Goal: Transaction & Acquisition: Purchase product/service

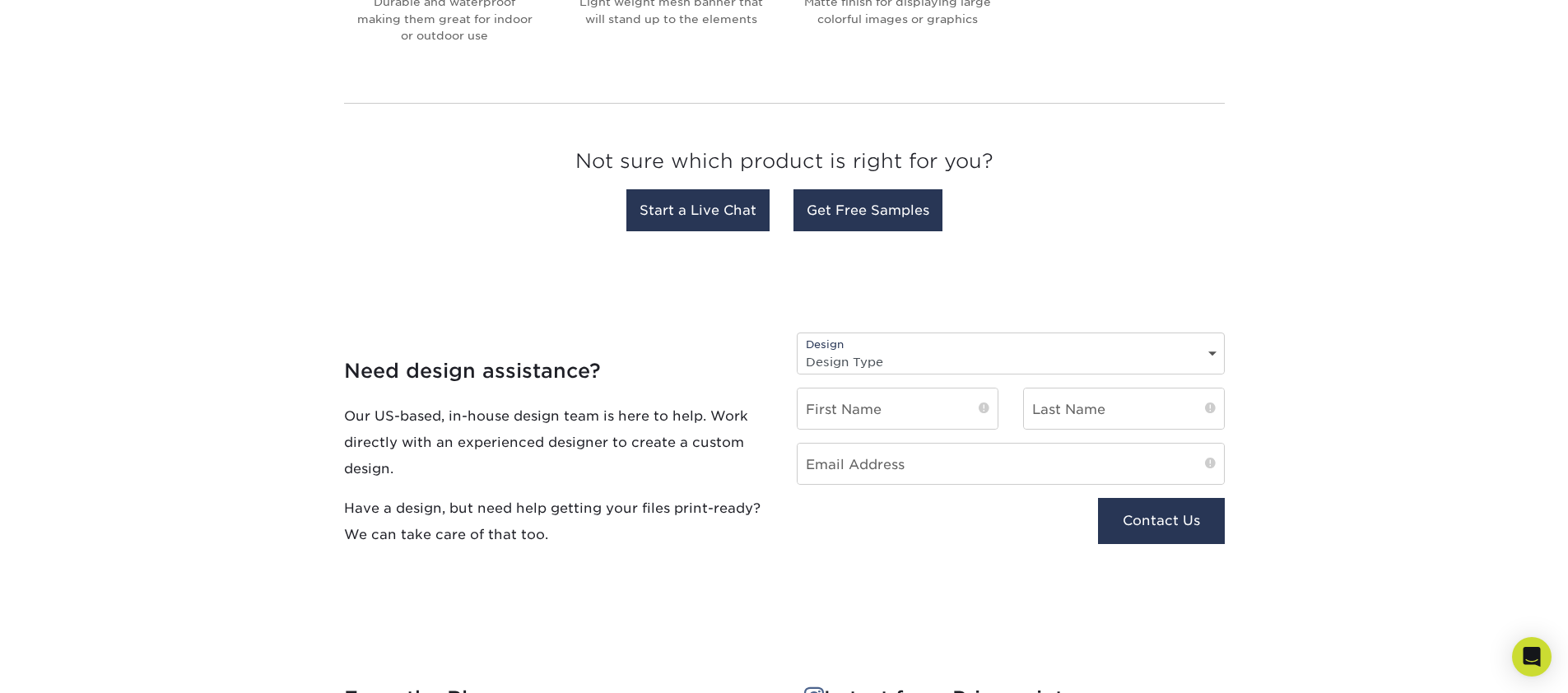
scroll to position [918, 0]
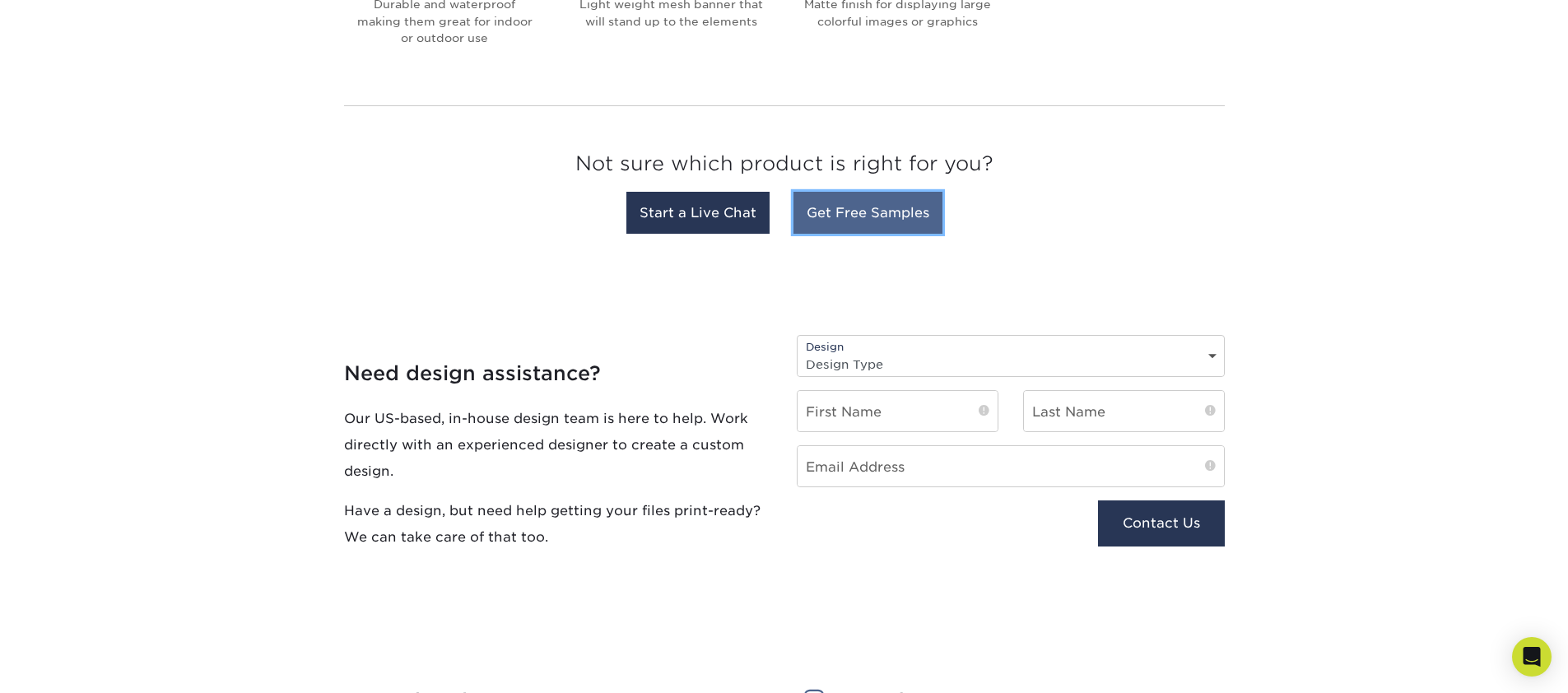
click at [847, 220] on link "Get Free Samples" at bounding box center [868, 213] width 149 height 42
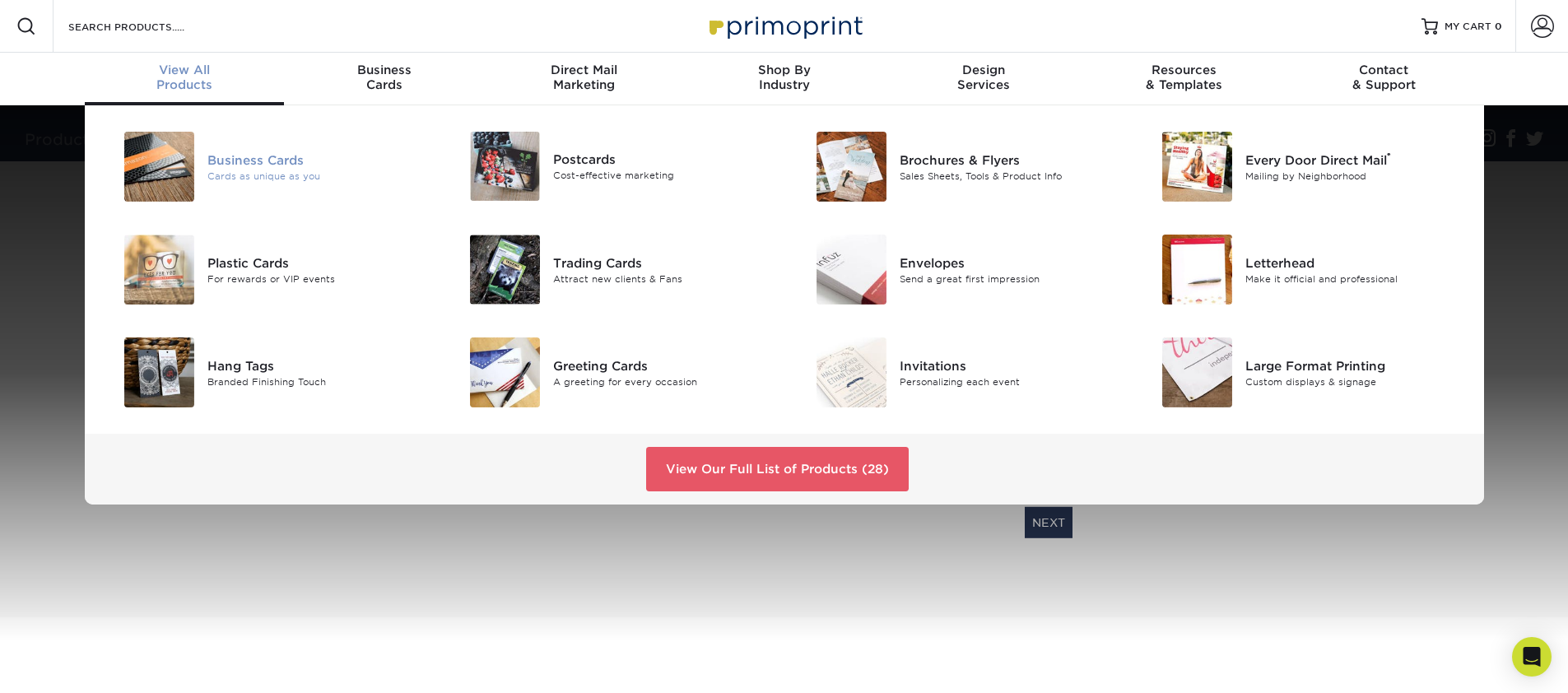
click at [244, 160] on div "Business Cards" at bounding box center [316, 160] width 218 height 18
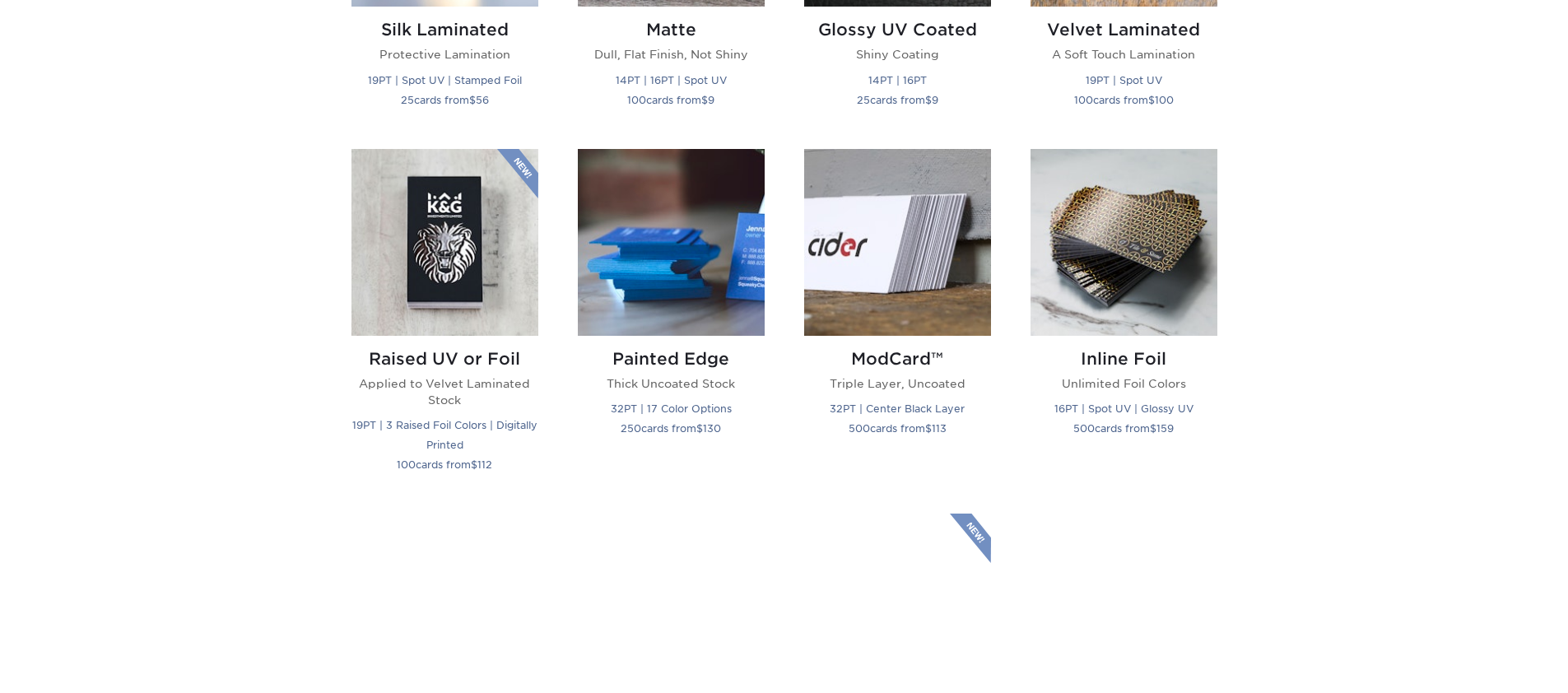
scroll to position [1124, 0]
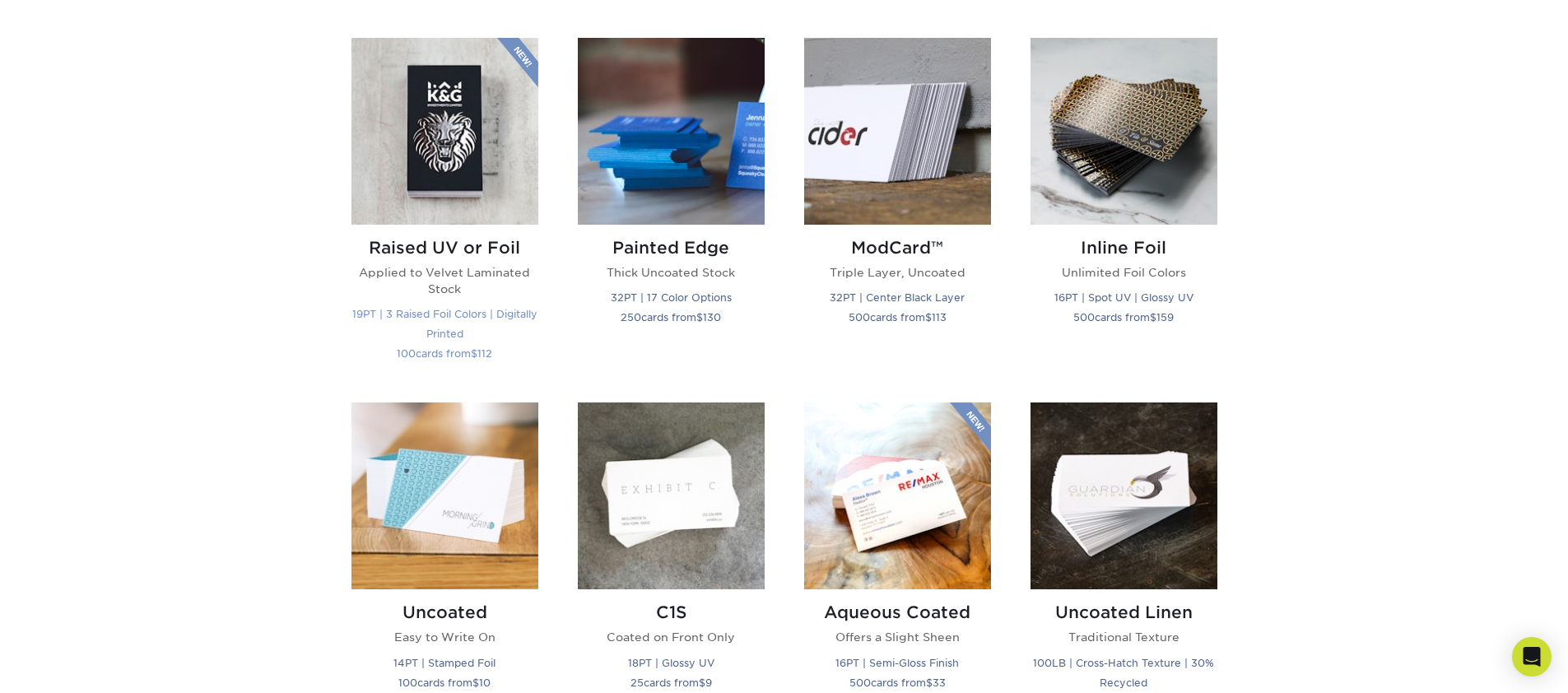
click at [428, 242] on h2 "Raised UV or Foil" at bounding box center [444, 248] width 187 height 20
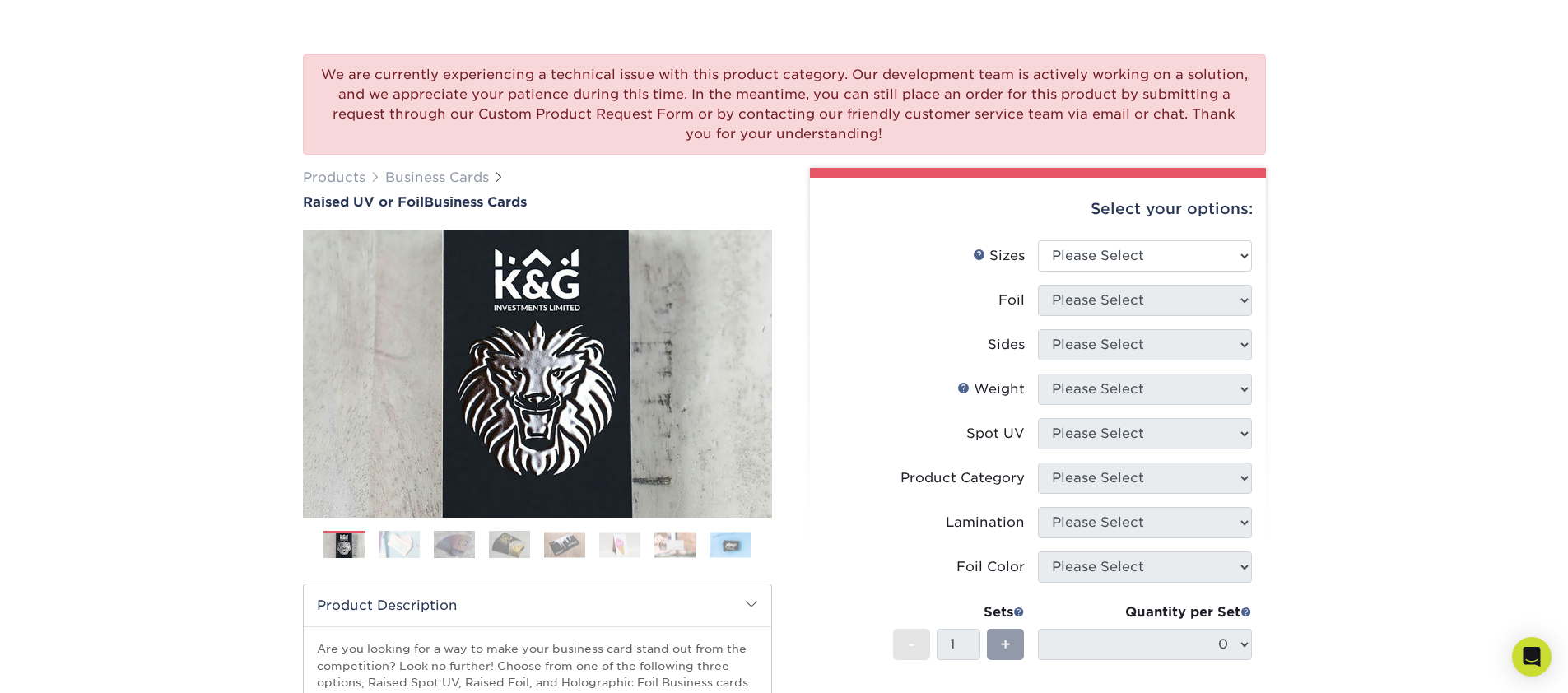
scroll to position [137, 0]
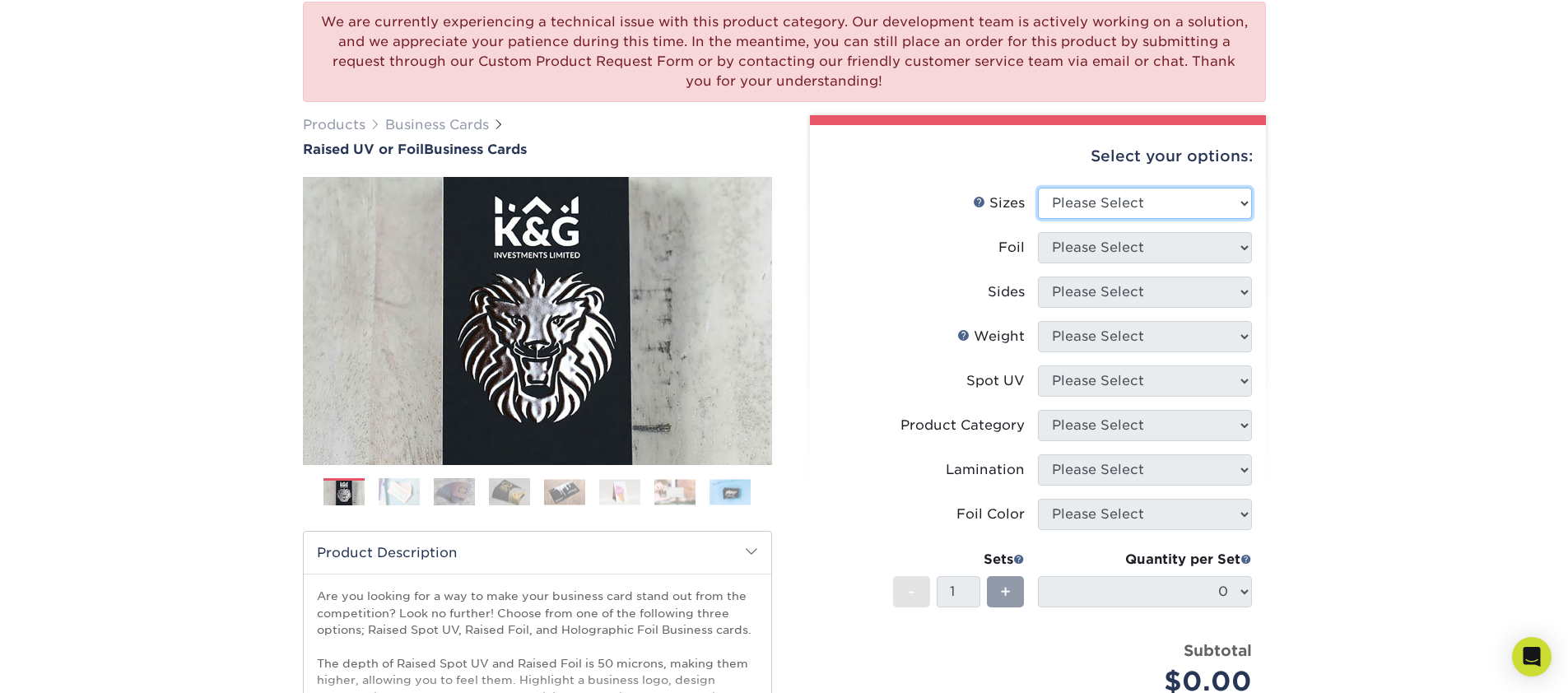
click at [1096, 206] on select "Please Select 2" x 3.5" - Standard" at bounding box center [1145, 204] width 214 height 32
select select "2.00x3.50"
click at [1038, 188] on select "Please Select 2" x 3.5" - Standard" at bounding box center [1145, 204] width 214 height 32
click at [1038, 232] on select "Please Select No Yes" at bounding box center [1145, 248] width 214 height 32
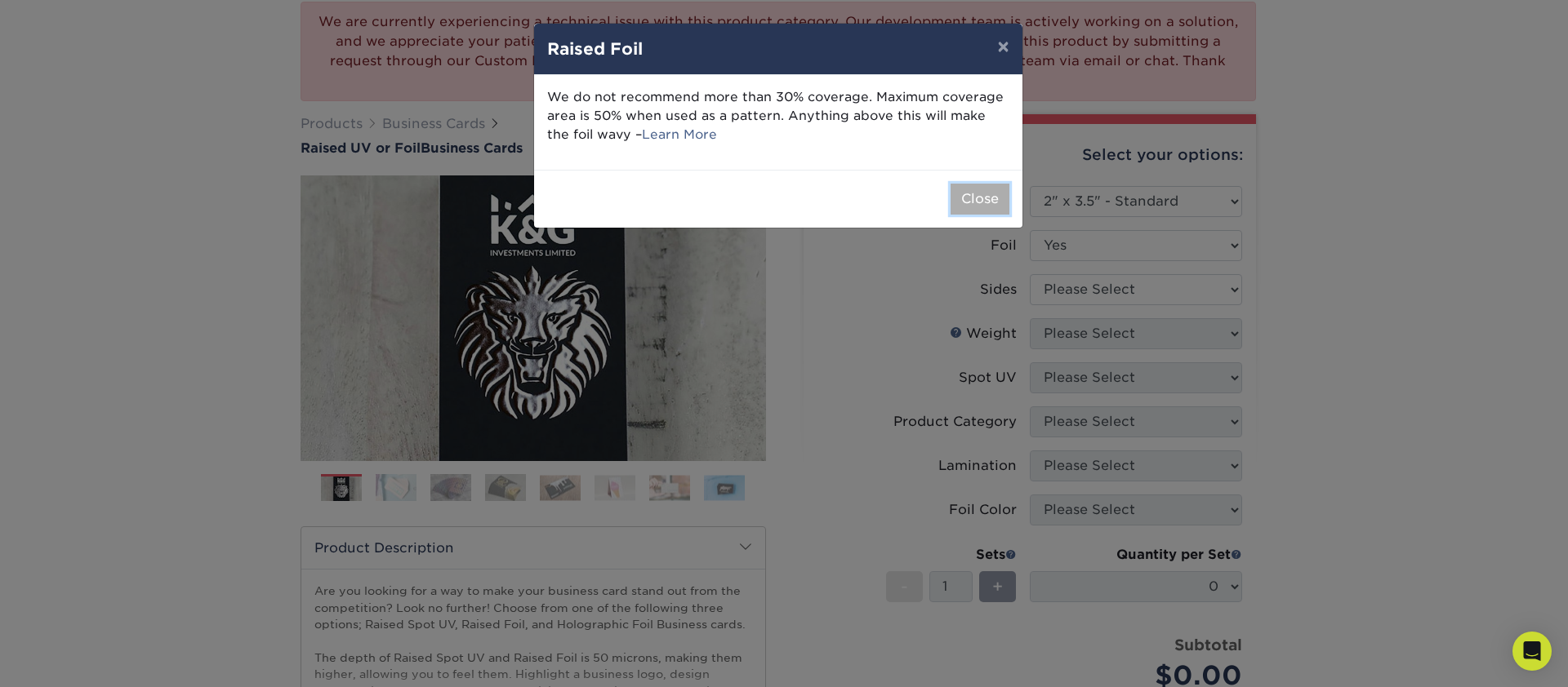
click at [969, 203] on button "Close" at bounding box center [980, 199] width 59 height 31
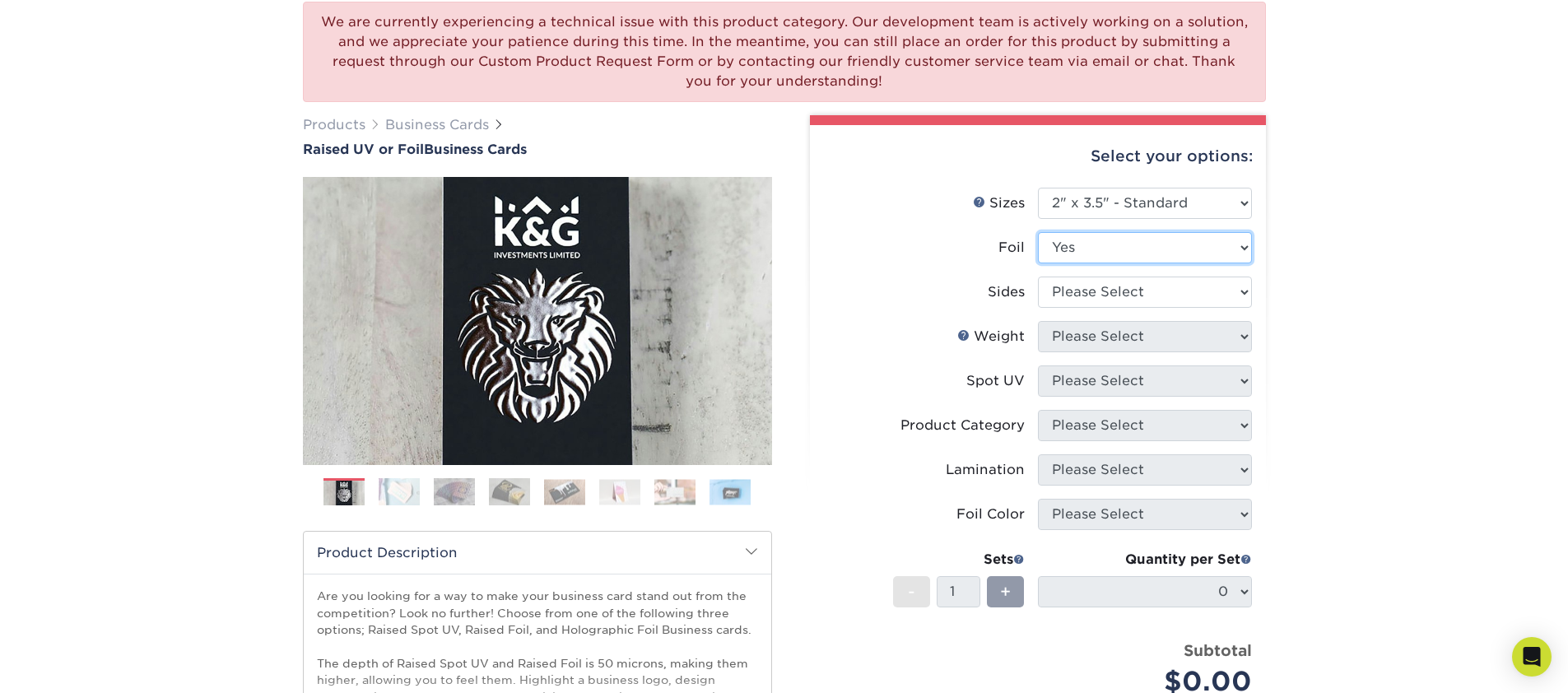
select select "0"
click at [1038, 232] on select "Please Select No Yes" at bounding box center [1145, 248] width 214 height 32
select select "13abbda7-1d64-4f25-8bb2-c179b224825d"
click at [1038, 277] on select "Please Select Print Both Sides Print Front Only" at bounding box center [1145, 292] width 214 height 32
select select "16PT"
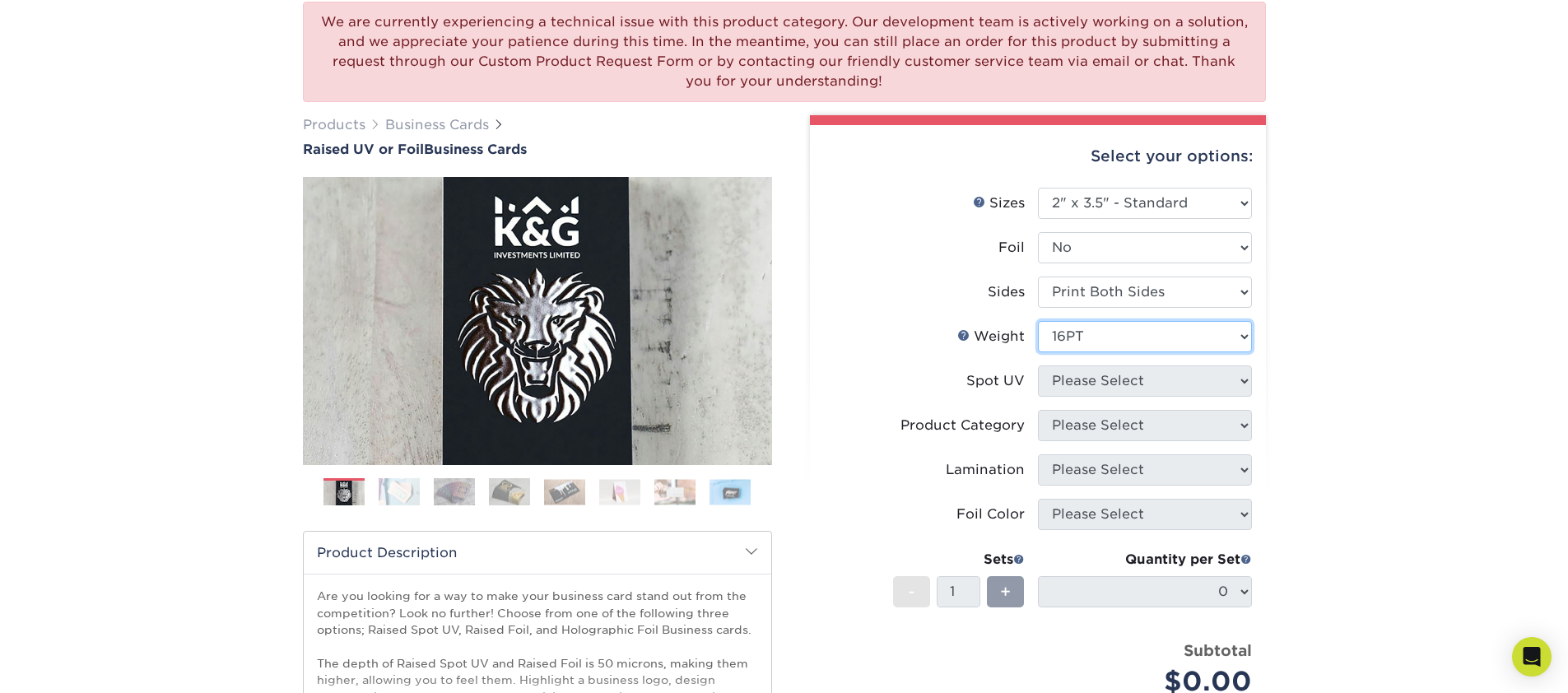
click at [1038, 321] on select "Please Select 16PT" at bounding box center [1145, 337] width 214 height 32
select select "3"
click at [1038, 365] on select "Please Select No Spot UV Front Only" at bounding box center [1145, 381] width 214 height 32
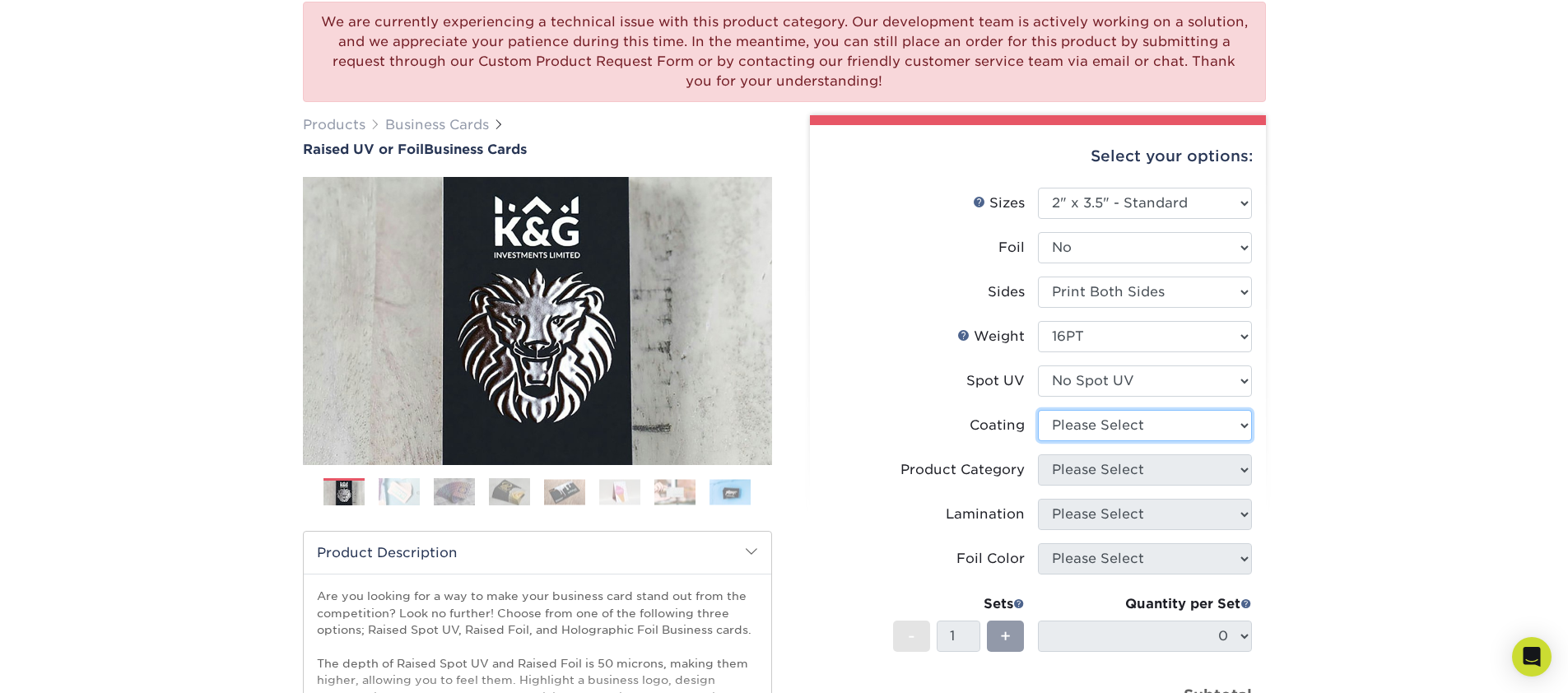
select select "3e7618de-abca-4bda-9f97-8b9129e913d8"
click at [1038, 410] on select at bounding box center [1145, 426] width 214 height 32
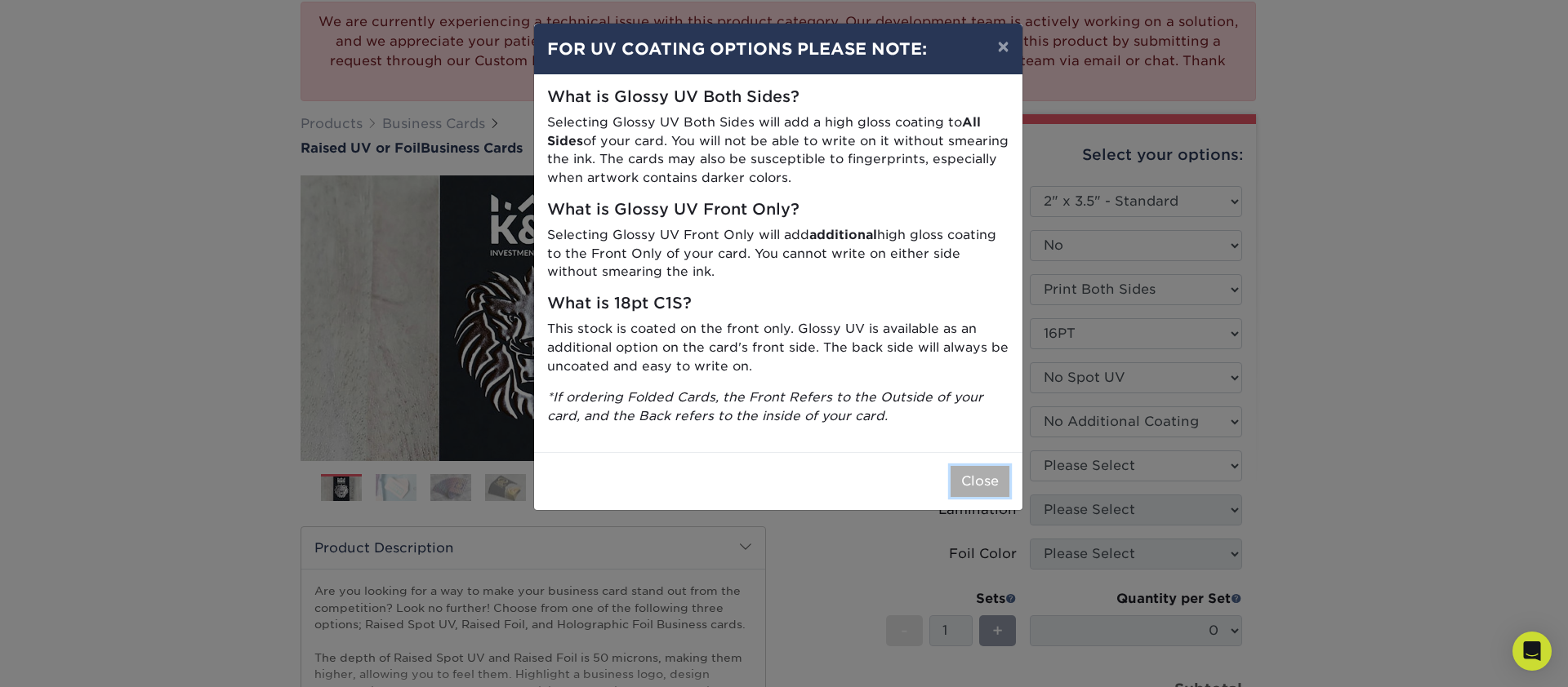
click at [984, 482] on button "Close" at bounding box center [980, 482] width 59 height 31
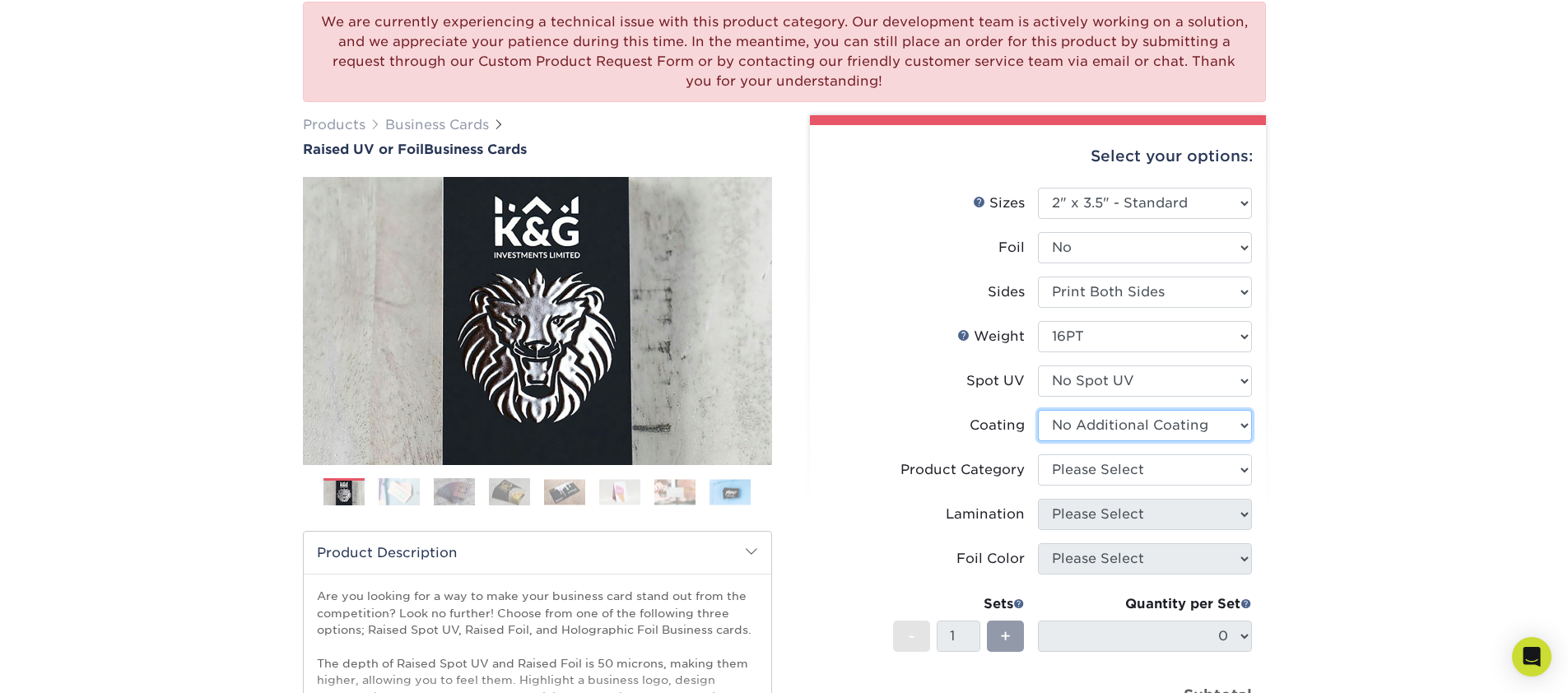
click at [1038, 410] on select at bounding box center [1145, 426] width 214 height 32
drag, startPoint x: 1095, startPoint y: 474, endPoint x: 1005, endPoint y: 468, distance: 90.2
click at [1005, 468] on li "Product Category Please Select" at bounding box center [1038, 477] width 428 height 45
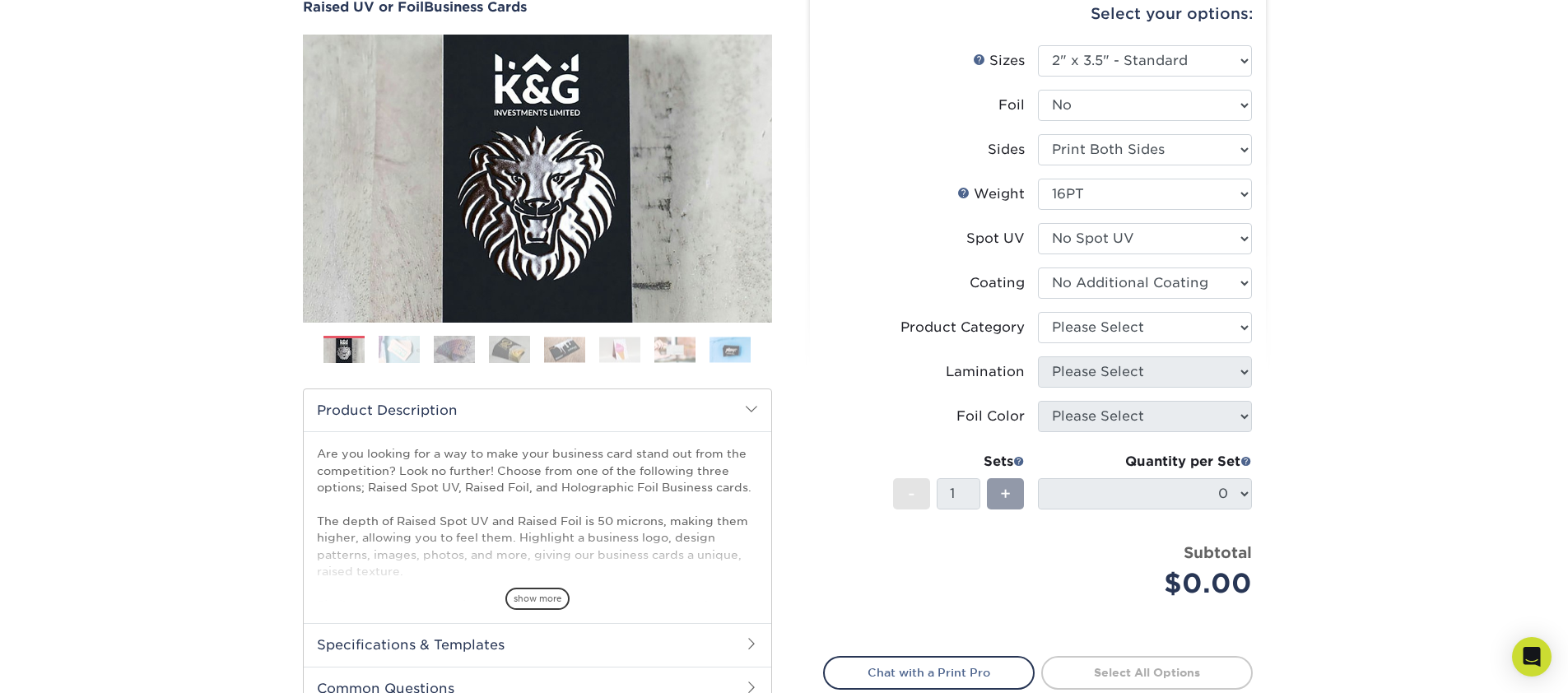
scroll to position [282, 0]
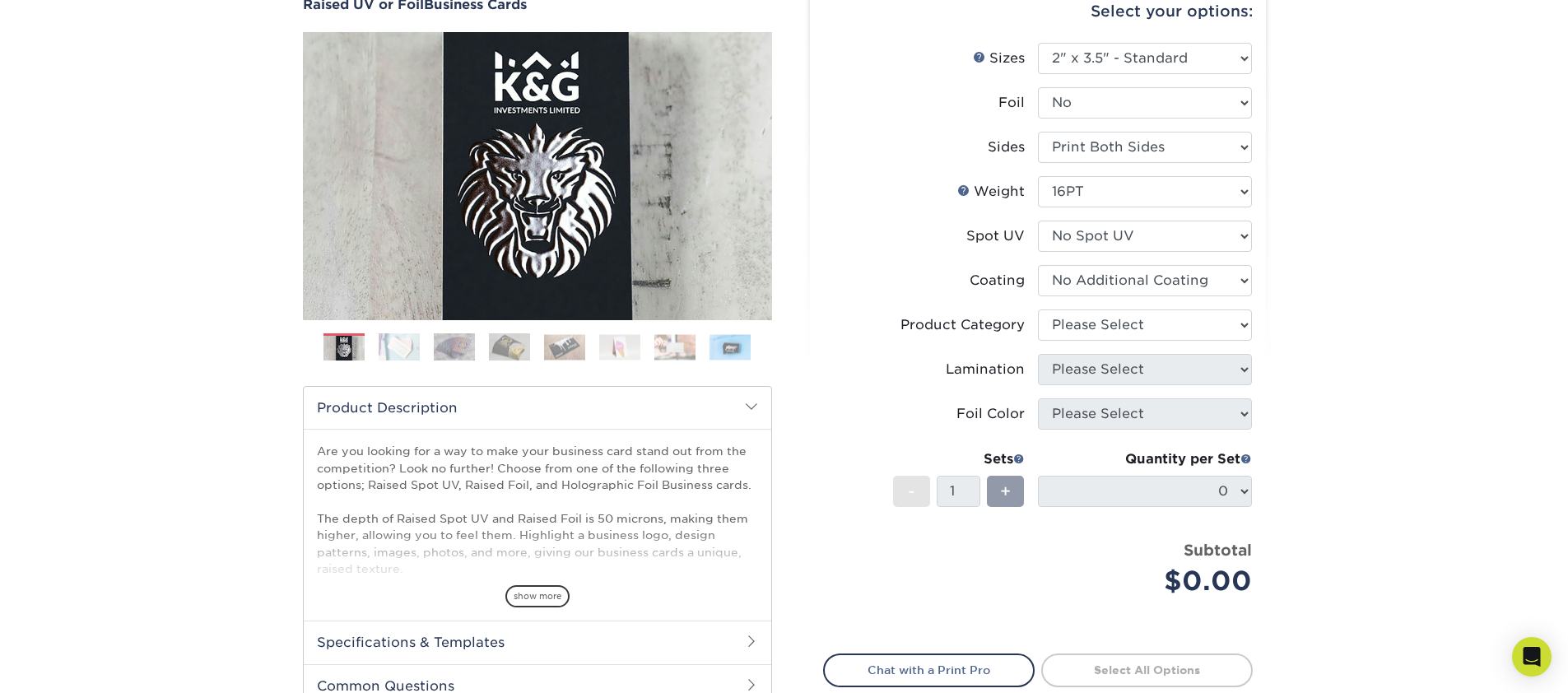
click at [1108, 541] on div "Subtotal $0.00" at bounding box center [1151, 570] width 202 height 62
click at [998, 497] on div "+" at bounding box center [1005, 492] width 37 height 32
click at [966, 358] on label "Lamination" at bounding box center [931, 370] width 214 height 32
drag, startPoint x: 1100, startPoint y: 274, endPoint x: 987, endPoint y: 290, distance: 114.1
click at [987, 290] on li "Coating" at bounding box center [1038, 287] width 428 height 45
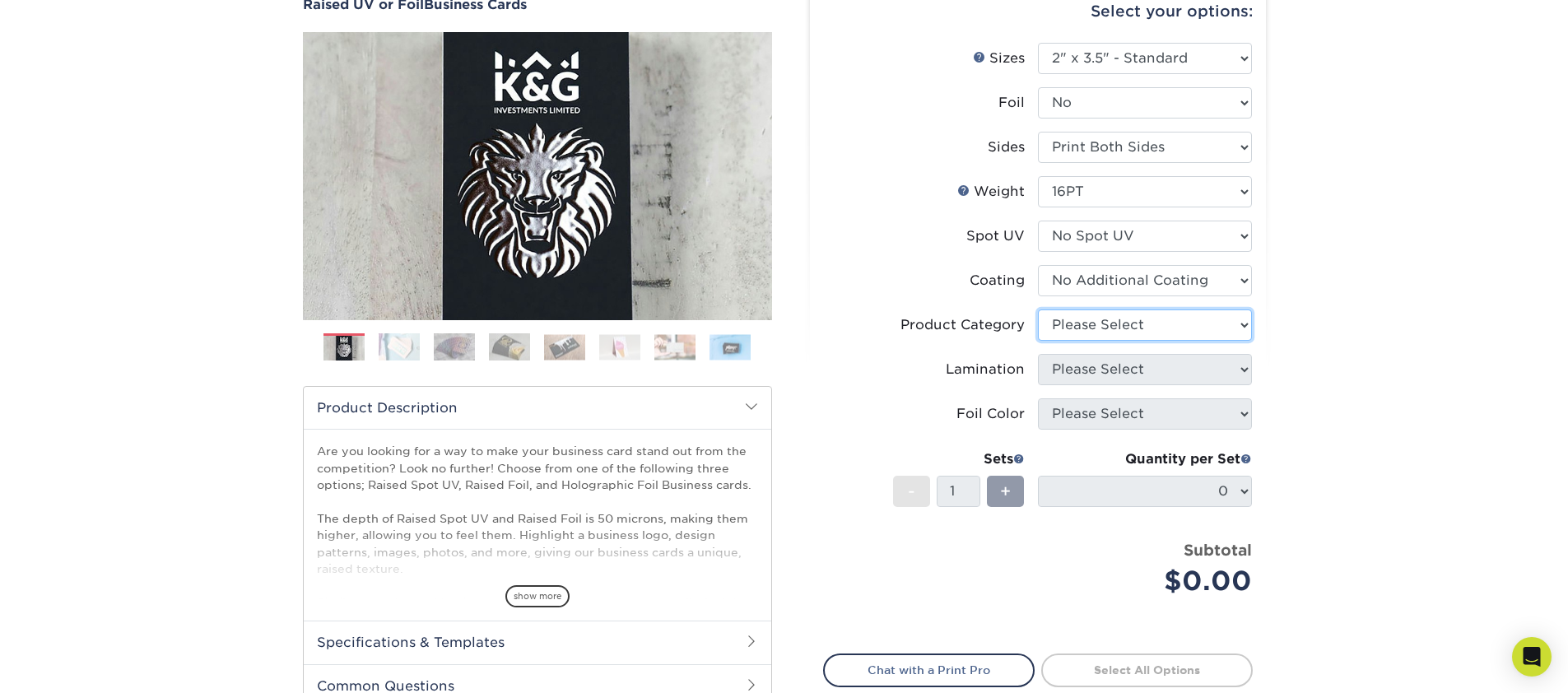
drag, startPoint x: 1065, startPoint y: 317, endPoint x: 1013, endPoint y: 335, distance: 55.0
click at [1013, 335] on li "Product Category Please Select" at bounding box center [1038, 332] width 428 height 45
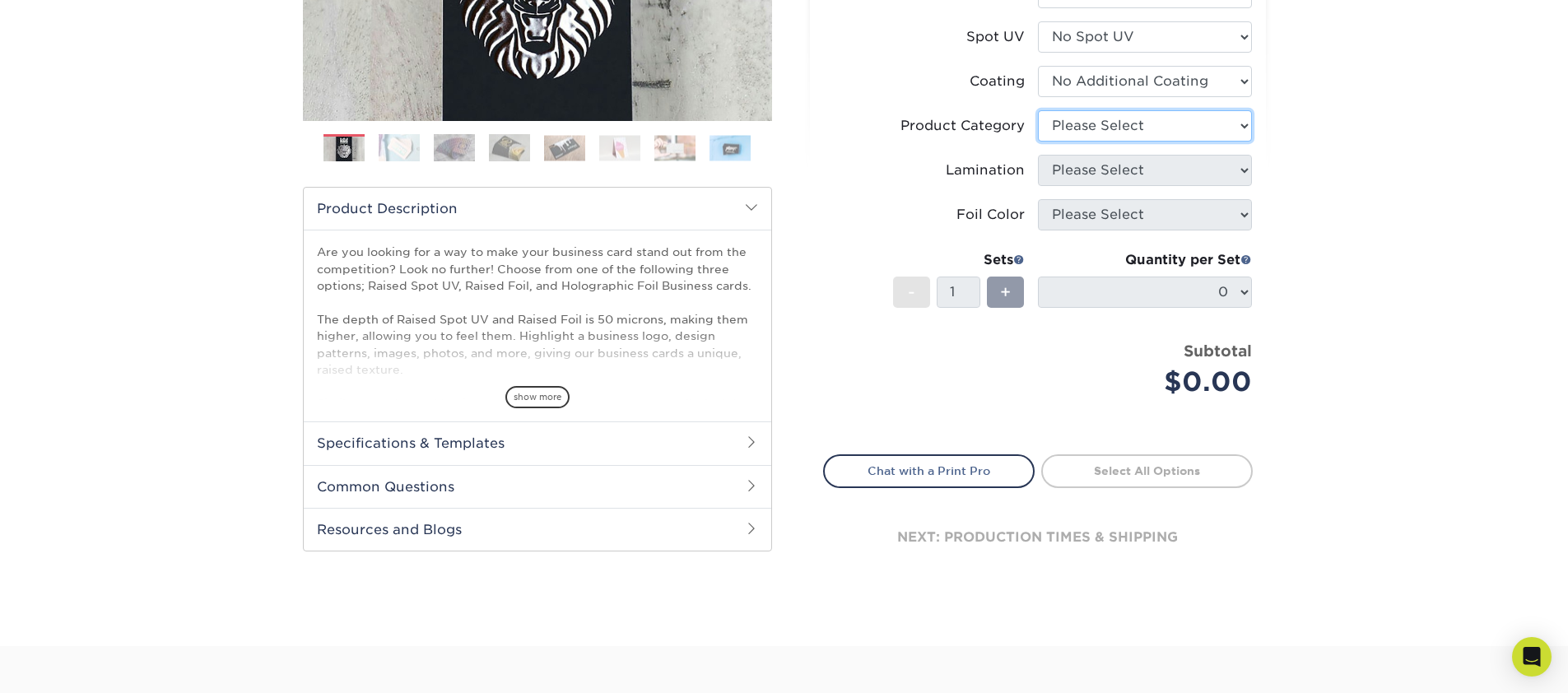
scroll to position [471, 0]
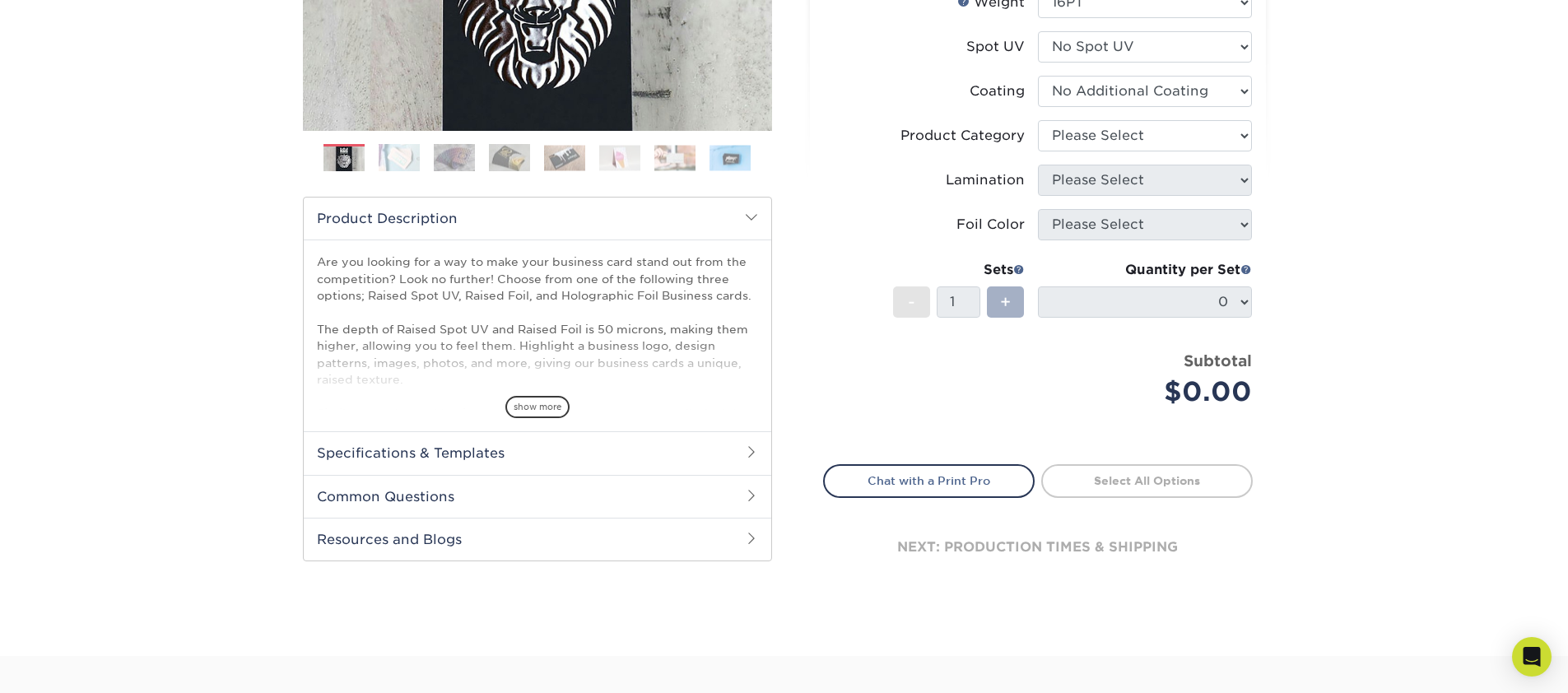
click at [1005, 309] on span "+" at bounding box center [1005, 302] width 11 height 25
click at [919, 300] on div "-" at bounding box center [911, 302] width 37 height 32
click at [834, 102] on label "Coating" at bounding box center [931, 91] width 214 height 32
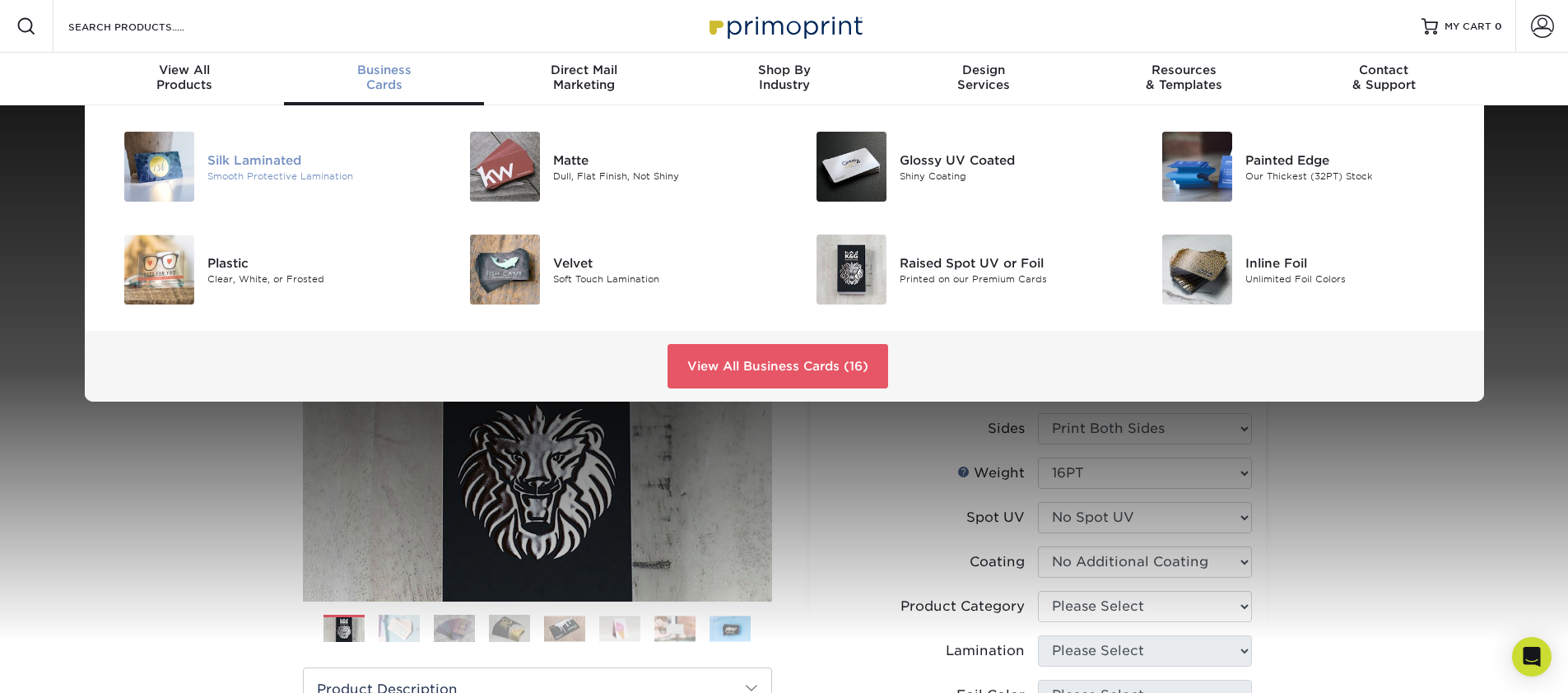
click at [269, 162] on div "Silk Laminated" at bounding box center [316, 160] width 218 height 18
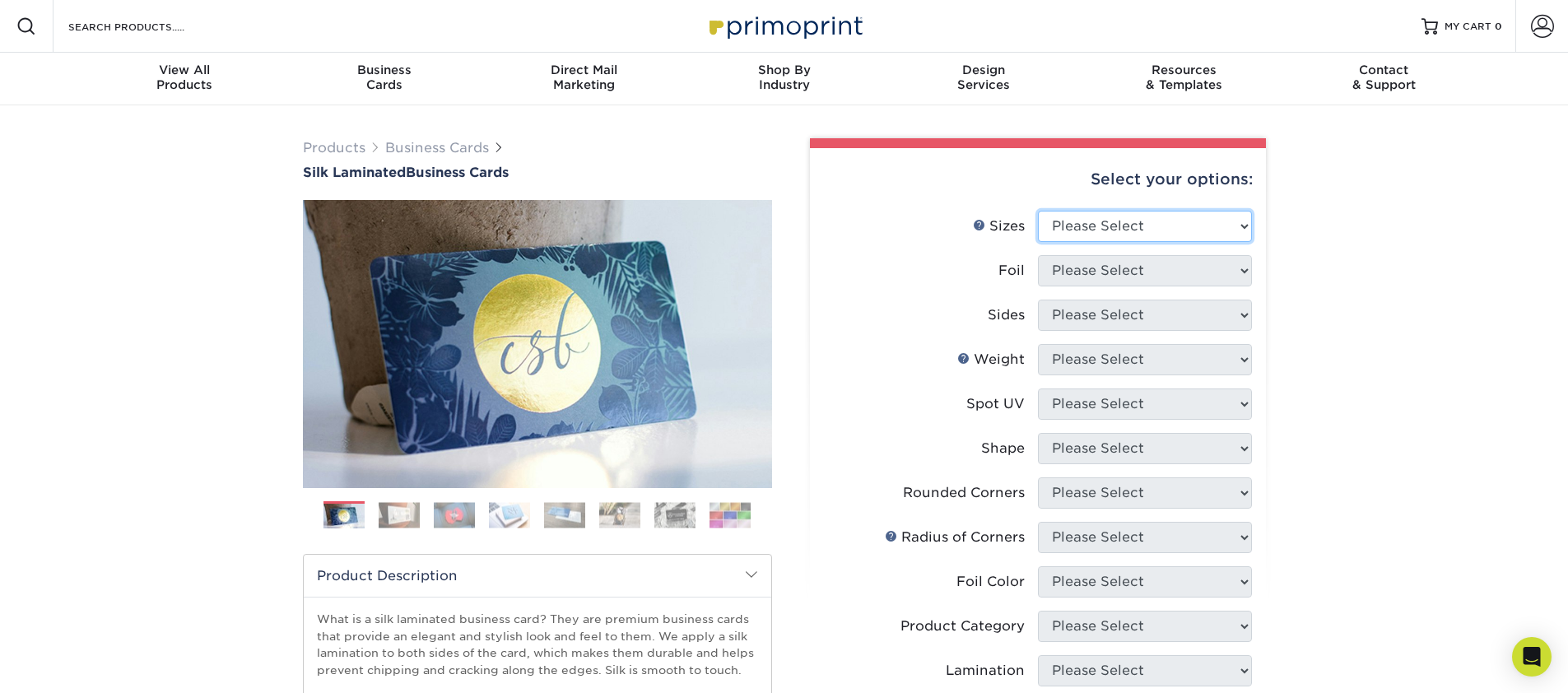
select select "1.50x3.50"
click at [1038, 211] on select "Please Select 1.5" x 3.5" - Mini 1.75" x 3.5" - Mini 2" x 2" - Square 2" x 3" -…" at bounding box center [1145, 227] width 214 height 32
select select "1"
click at [1038, 256] on select "Please Select Yes No" at bounding box center [1145, 271] width 214 height 32
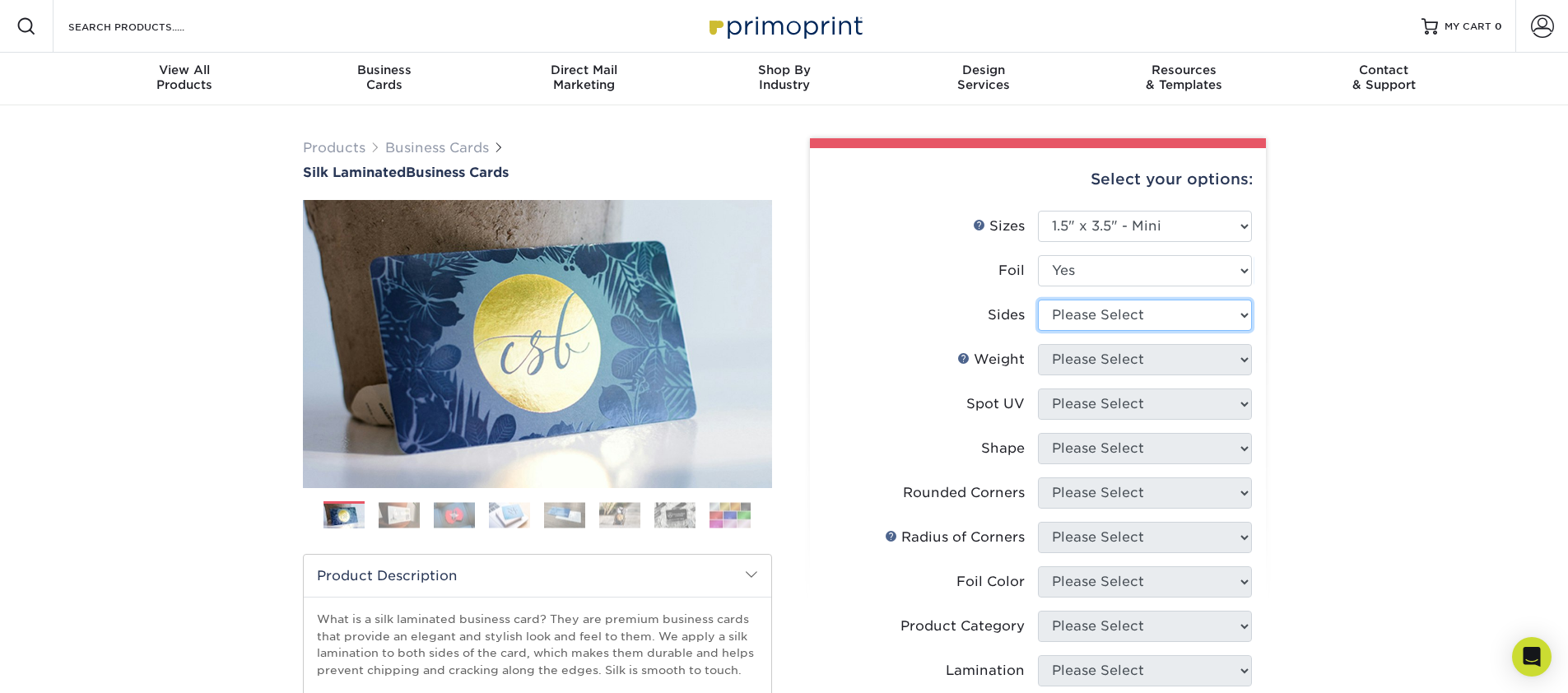
select select "34527644-b4fd-4ffb-9092-1318eefcd9d9"
click at [1038, 300] on select "Please Select Print Both Sides - Foil Both Sides Print Both Sides - Foil Front …" at bounding box center [1145, 315] width 214 height 32
select select "16PT"
click at [1038, 344] on select "Please Select 16PT" at bounding box center [1145, 360] width 214 height 32
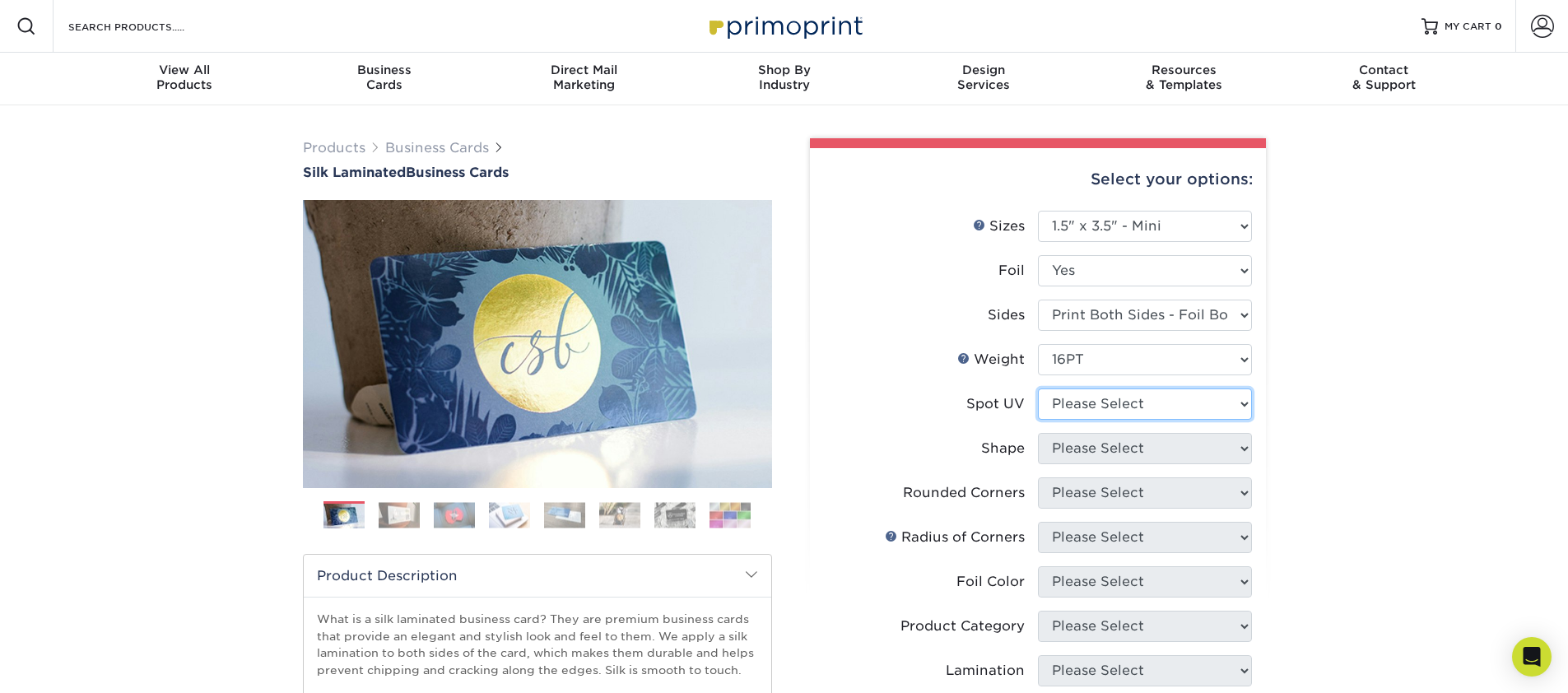
select select "3"
click at [1038, 389] on select "Please Select No Spot UV Front and Back (Both Sides) Front Only Back Only" at bounding box center [1145, 405] width 214 height 32
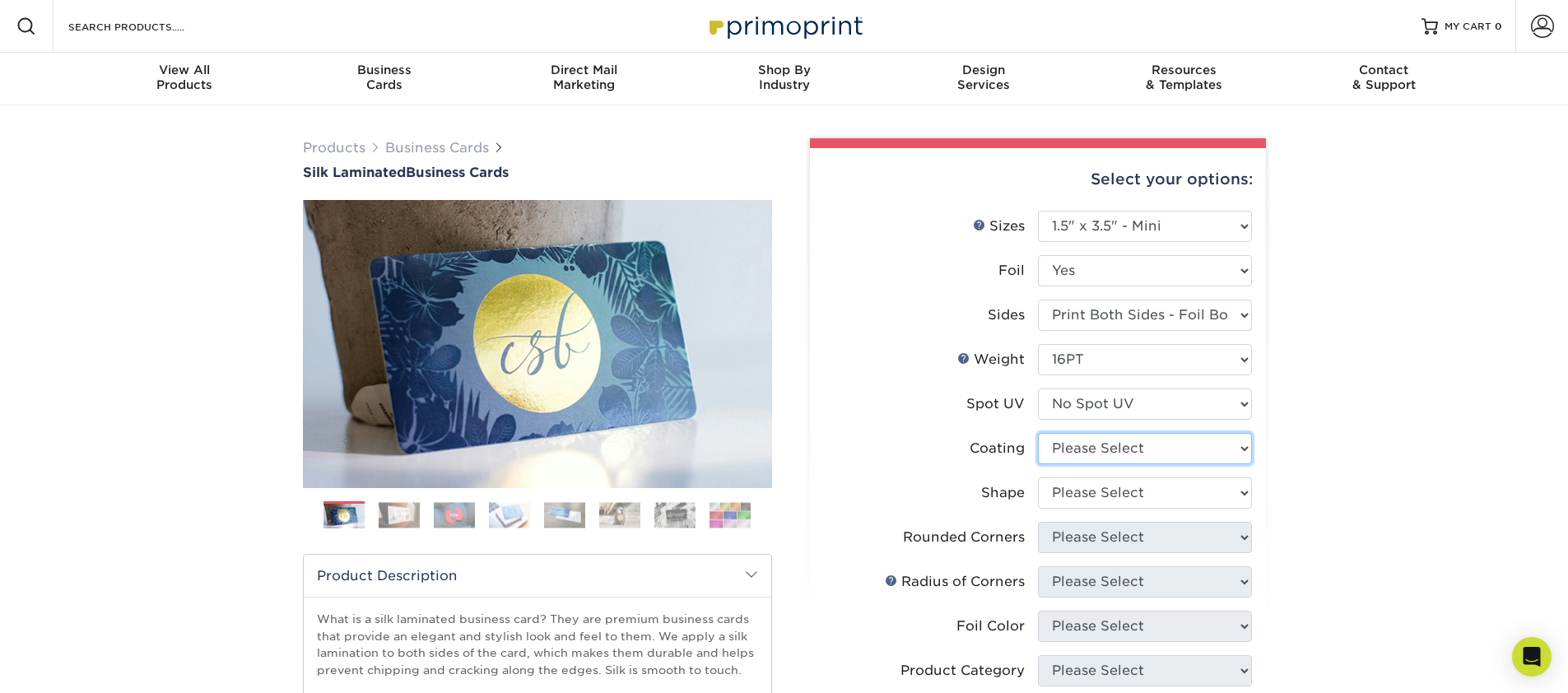
select select "3e7618de-abca-4bda-9f97-8b9129e913d8"
click at [1038, 433] on select at bounding box center [1145, 449] width 214 height 32
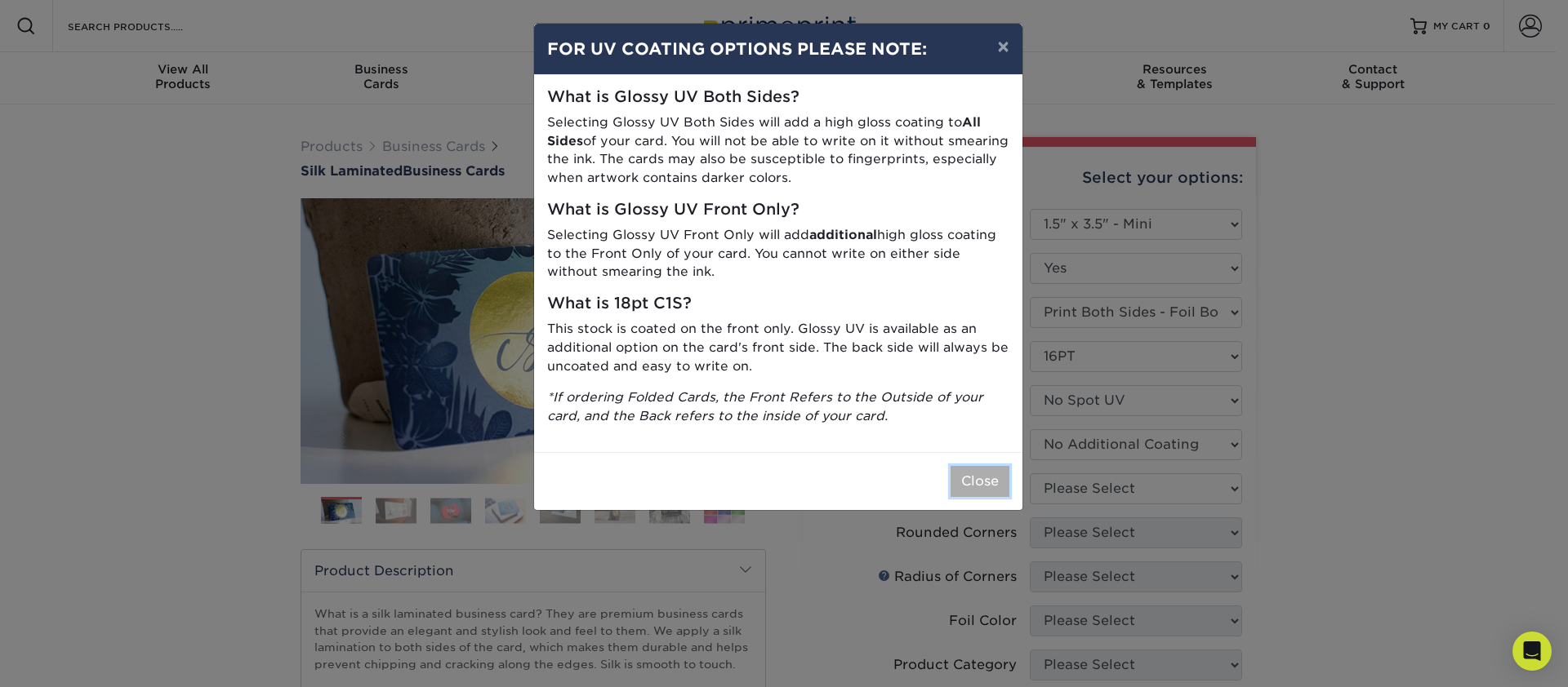
click at [957, 468] on button "Close" at bounding box center [980, 482] width 59 height 31
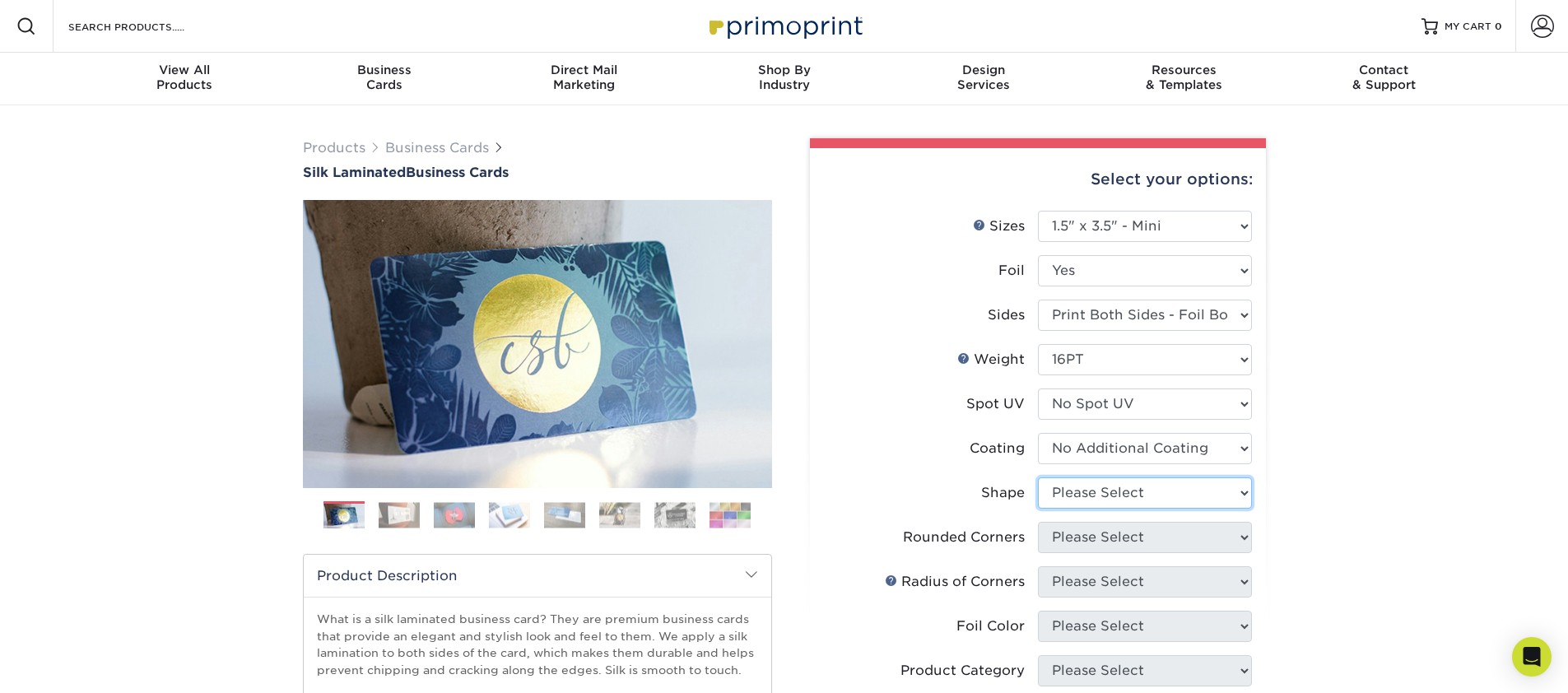
select select "standard"
click at [1038, 478] on select "Please Select Standard" at bounding box center [1145, 494] width 214 height 32
select select "7672df9e-0e0a-464d-8e1f-920c575e4da3"
click at [1038, 522] on select "Please Select Yes - Round 2 Corners Yes - Round 4 Corners No" at bounding box center [1145, 538] width 214 height 32
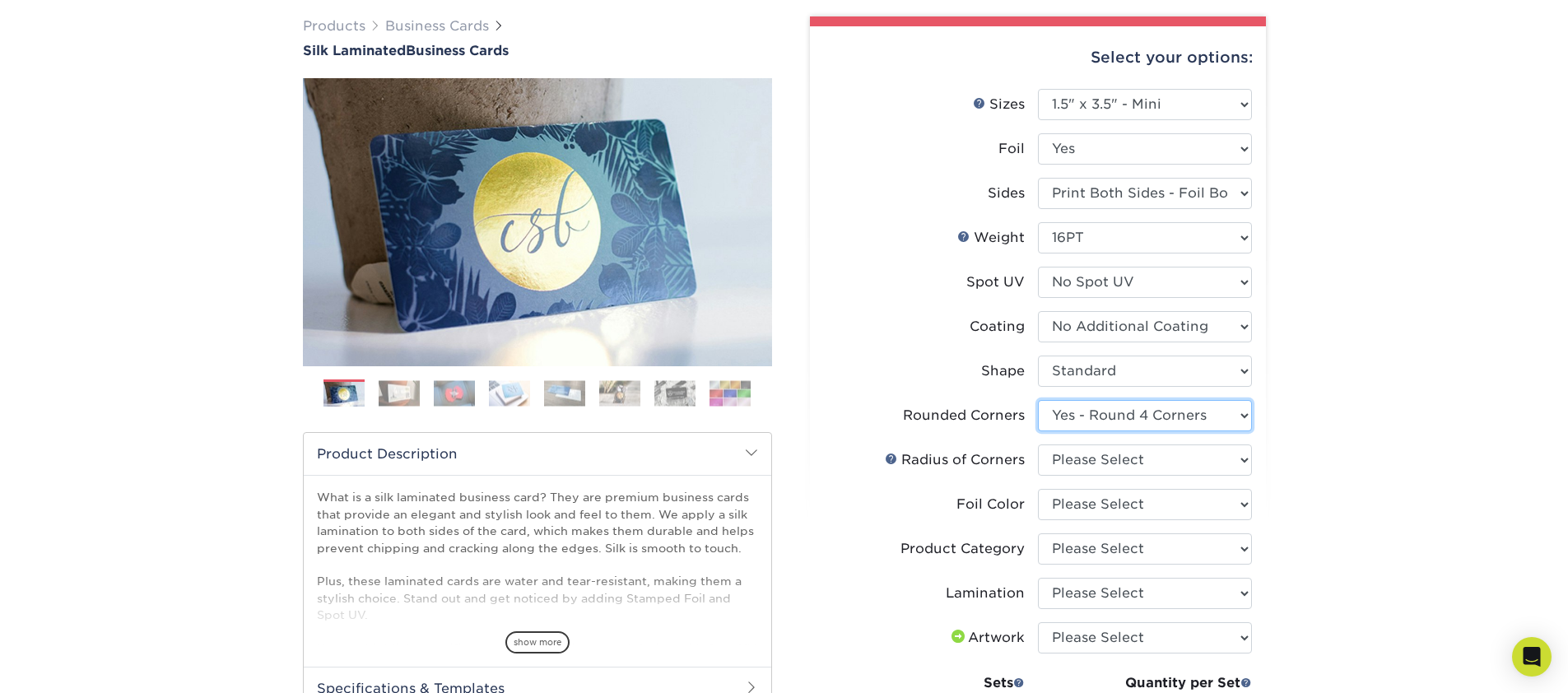
scroll to position [159, 0]
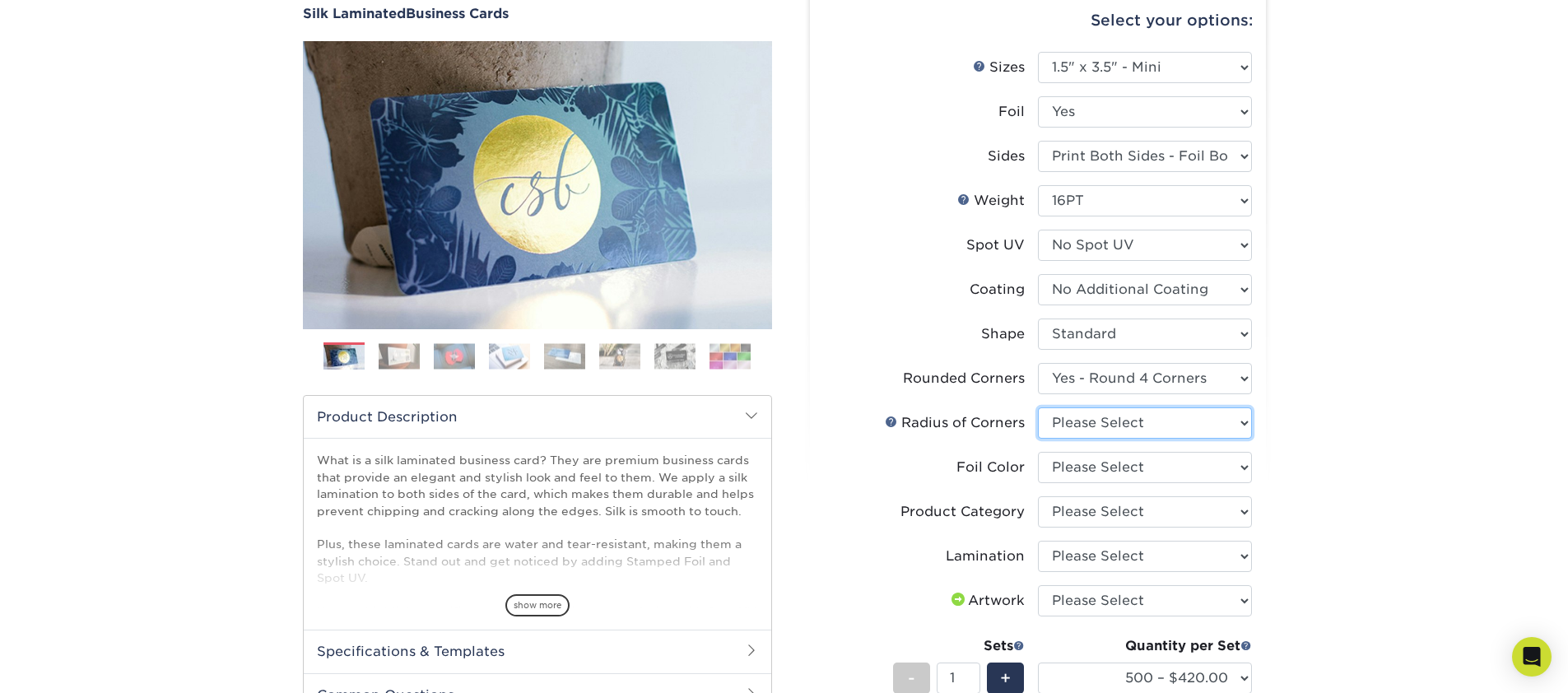
select select "589680c7-ee9a-431b-9d12-d7aeb1386a97"
click at [1038, 408] on select "Please Select Rounded 1/8" Rounded 1/4"" at bounding box center [1145, 423] width 214 height 32
select select "a834dd52-fe06-4ed6-9a86-5bd3c2d02515"
click at [1038, 452] on select "Please Select Silver Foil Black Foil Blue Foil Copper Foil Gold Foil Red Foil R…" at bounding box center [1145, 468] width 214 height 32
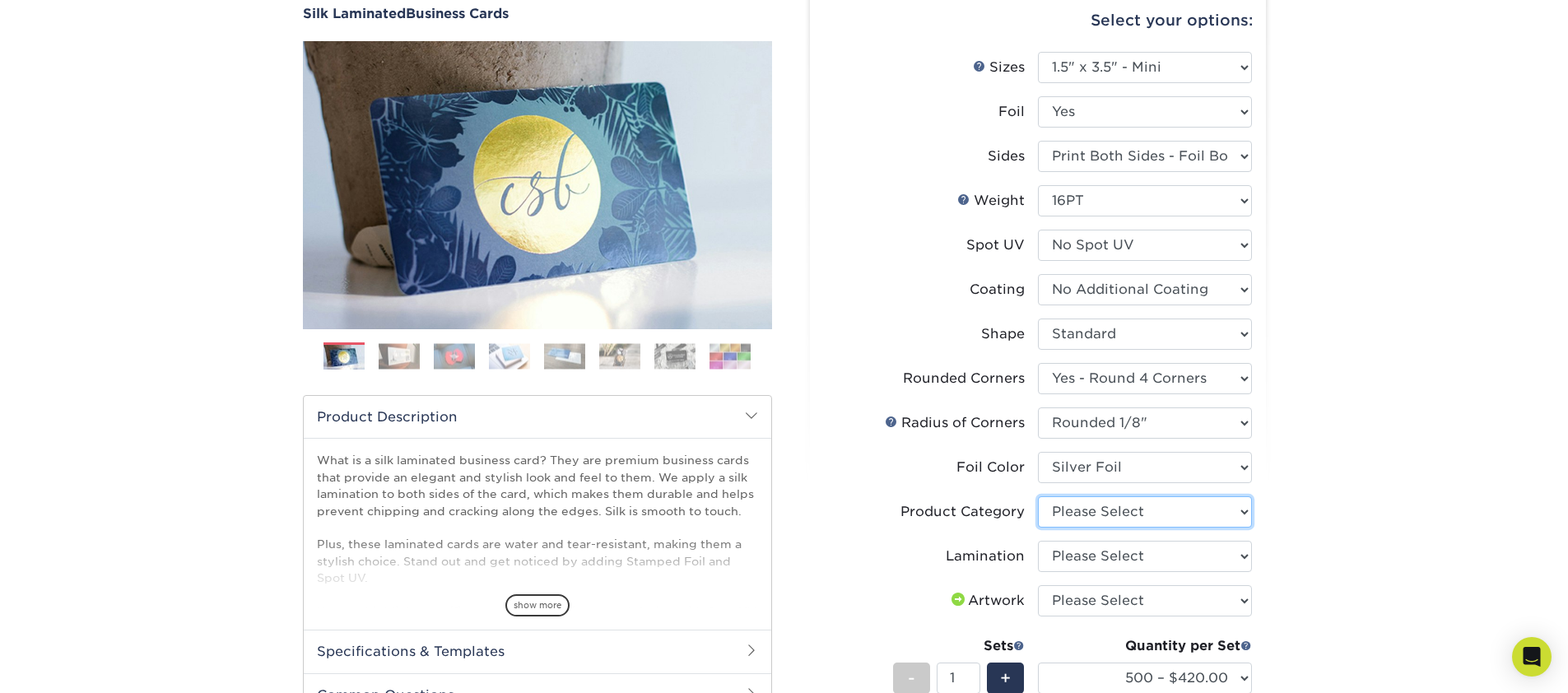
select select "3b5148f1-0588-4f88-a218-97bcfdce65c1"
click at [1038, 496] on select "Please Select Business Cards" at bounding box center [1145, 512] width 214 height 32
select select "ccacb42f-45f7-42d3-bbd3-7c8421cf37f0"
click at [1038, 541] on select "Please Select Silk" at bounding box center [1145, 557] width 214 height 32
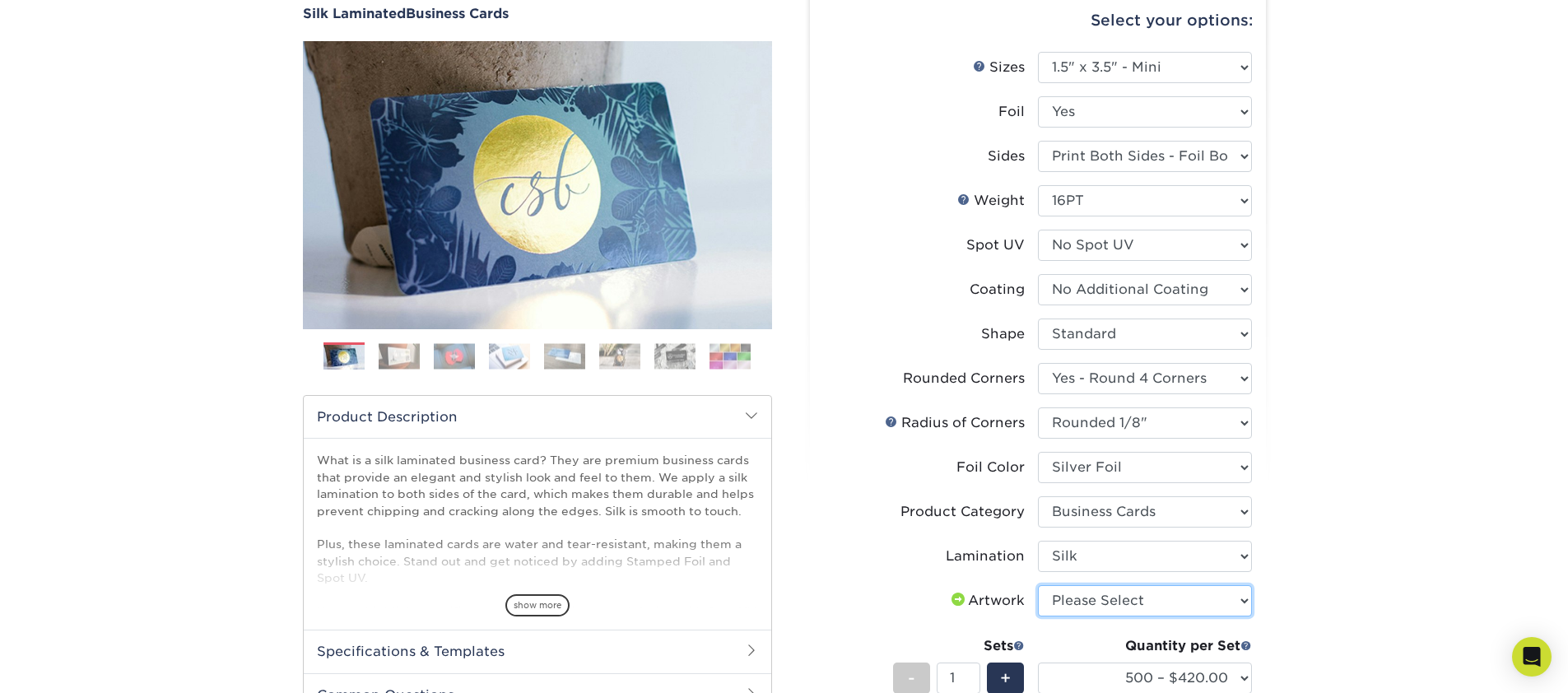
drag, startPoint x: 1092, startPoint y: 603, endPoint x: 869, endPoint y: 588, distance: 223.5
click at [869, 588] on li "Artwork Please Select I will upload files I need a design - $100" at bounding box center [1038, 608] width 428 height 45
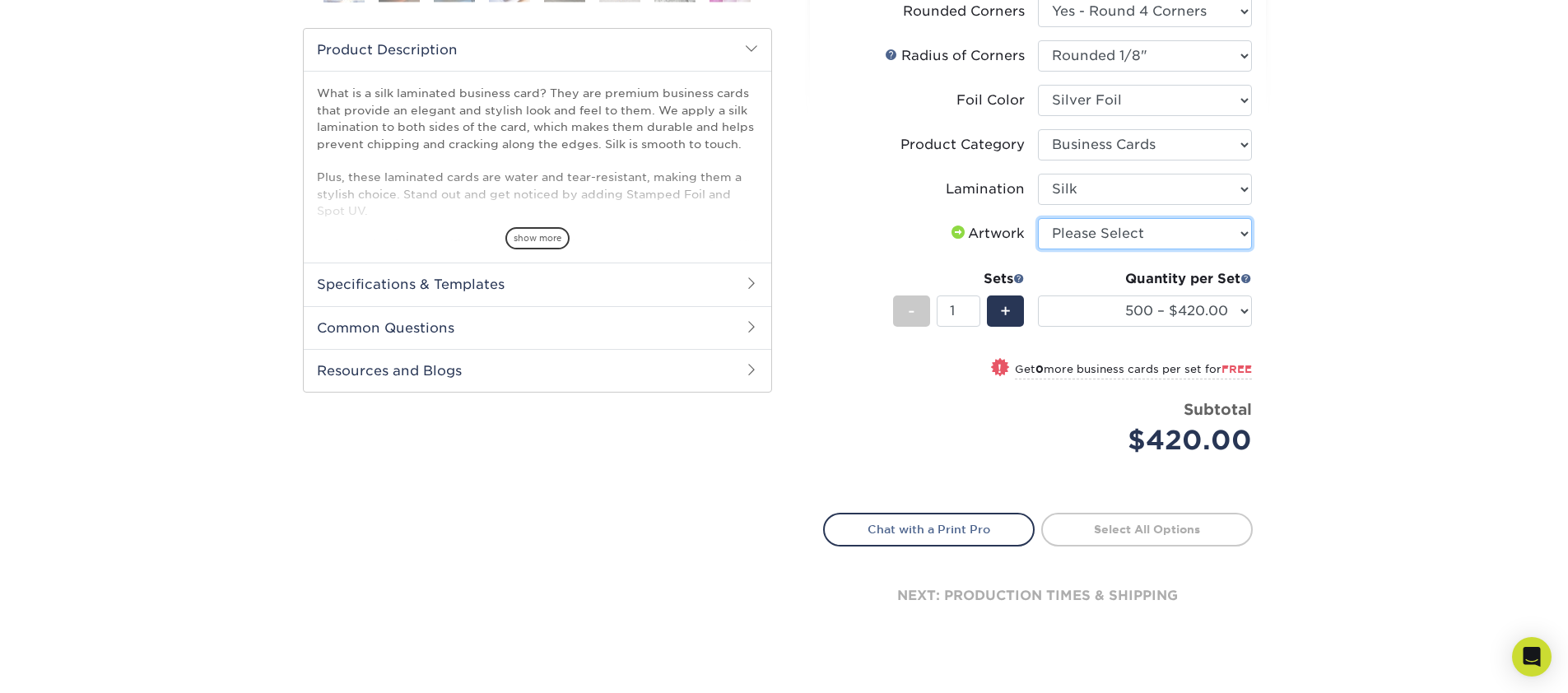
scroll to position [532, 0]
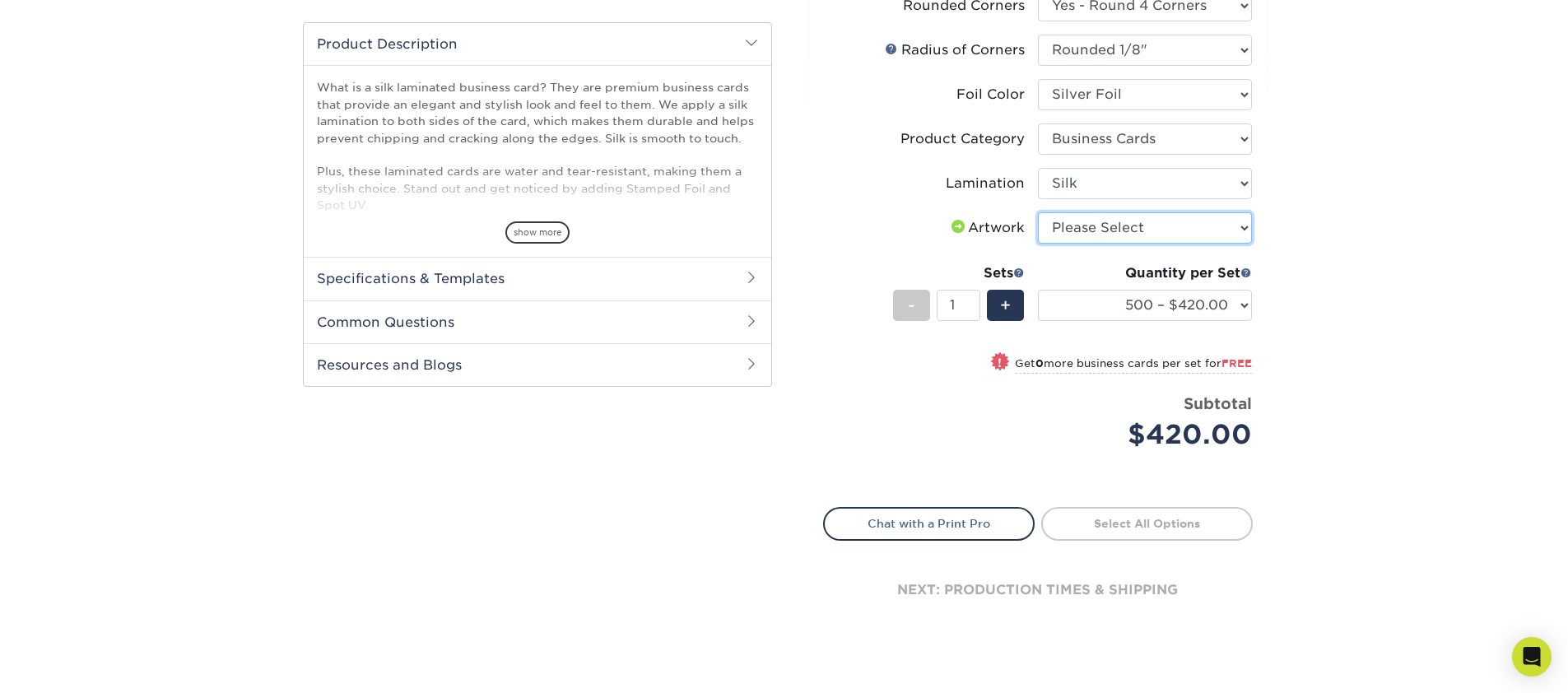
select select "design"
click at [1038, 213] on select "Please Select I will upload files I need a design - $100" at bounding box center [1145, 228] width 214 height 32
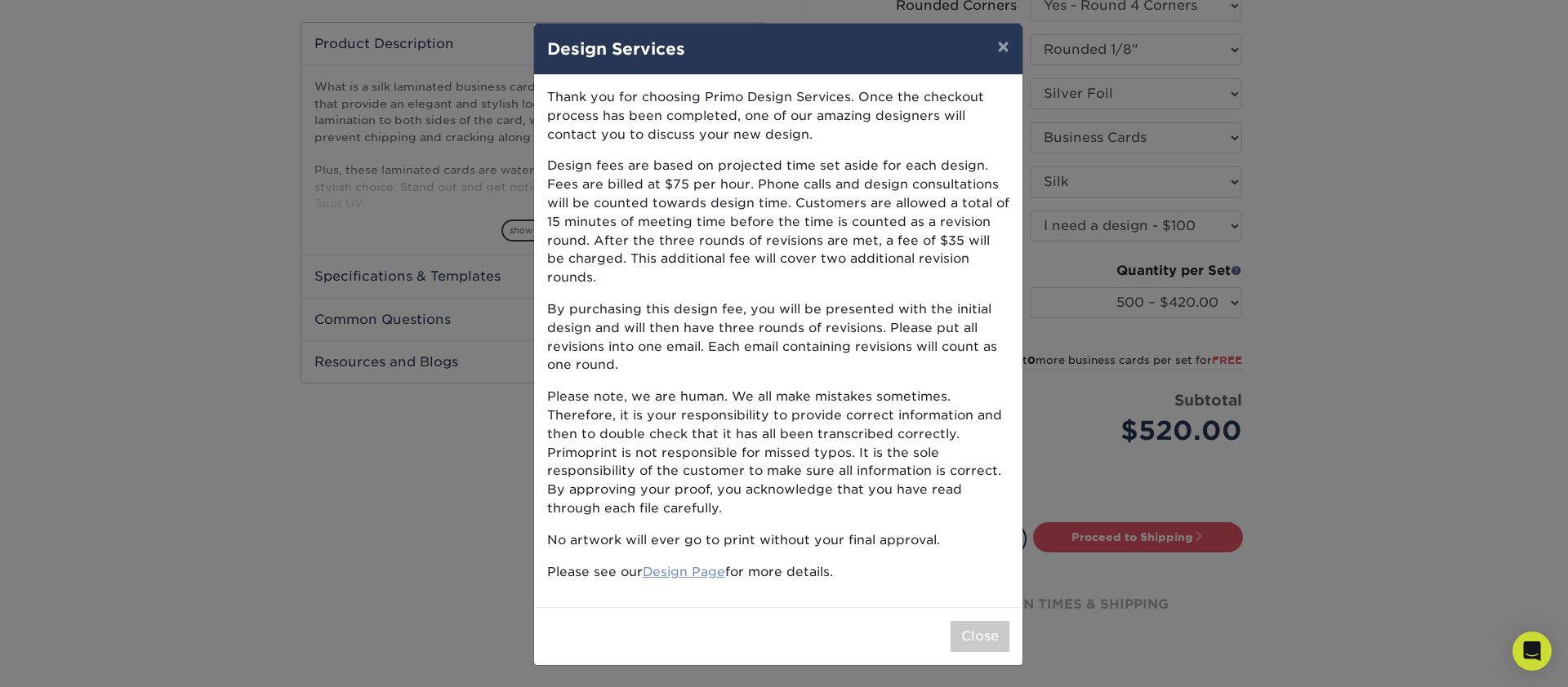
click at [706, 564] on link "Design Page" at bounding box center [684, 572] width 83 height 16
click at [971, 621] on button "Close" at bounding box center [980, 636] width 59 height 31
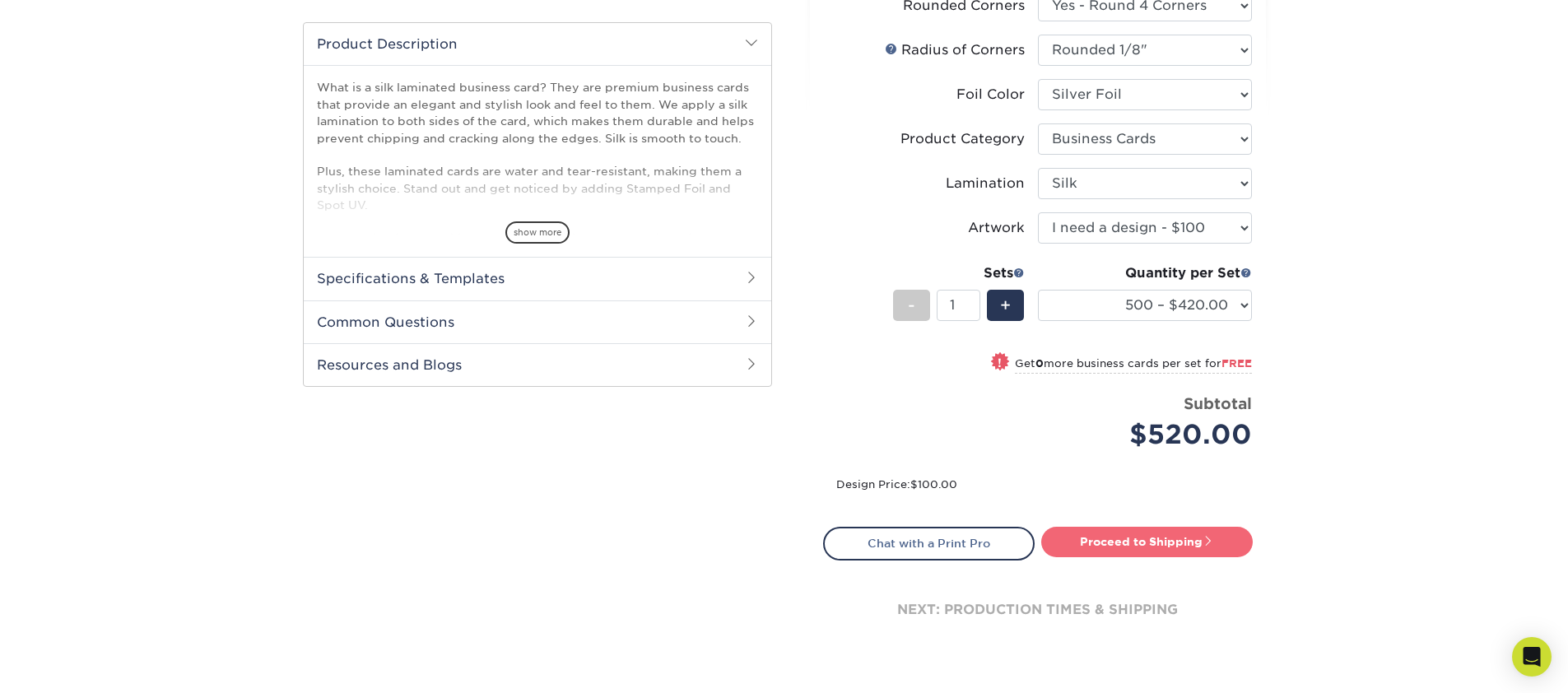
click at [1151, 541] on link "Proceed to Shipping" at bounding box center [1147, 542] width 212 height 30
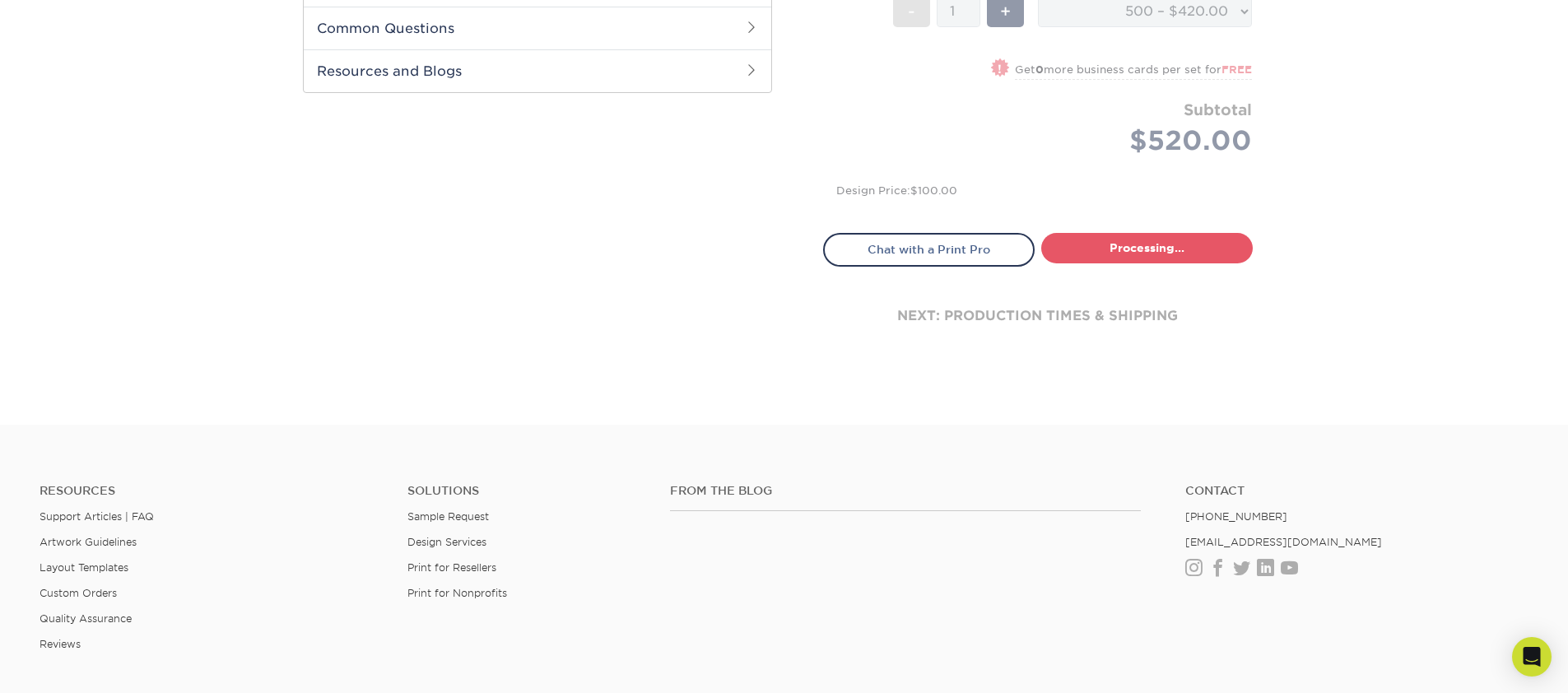
select select "84a0c4f3-3638-427b-bd2a-4b802fc618ac"
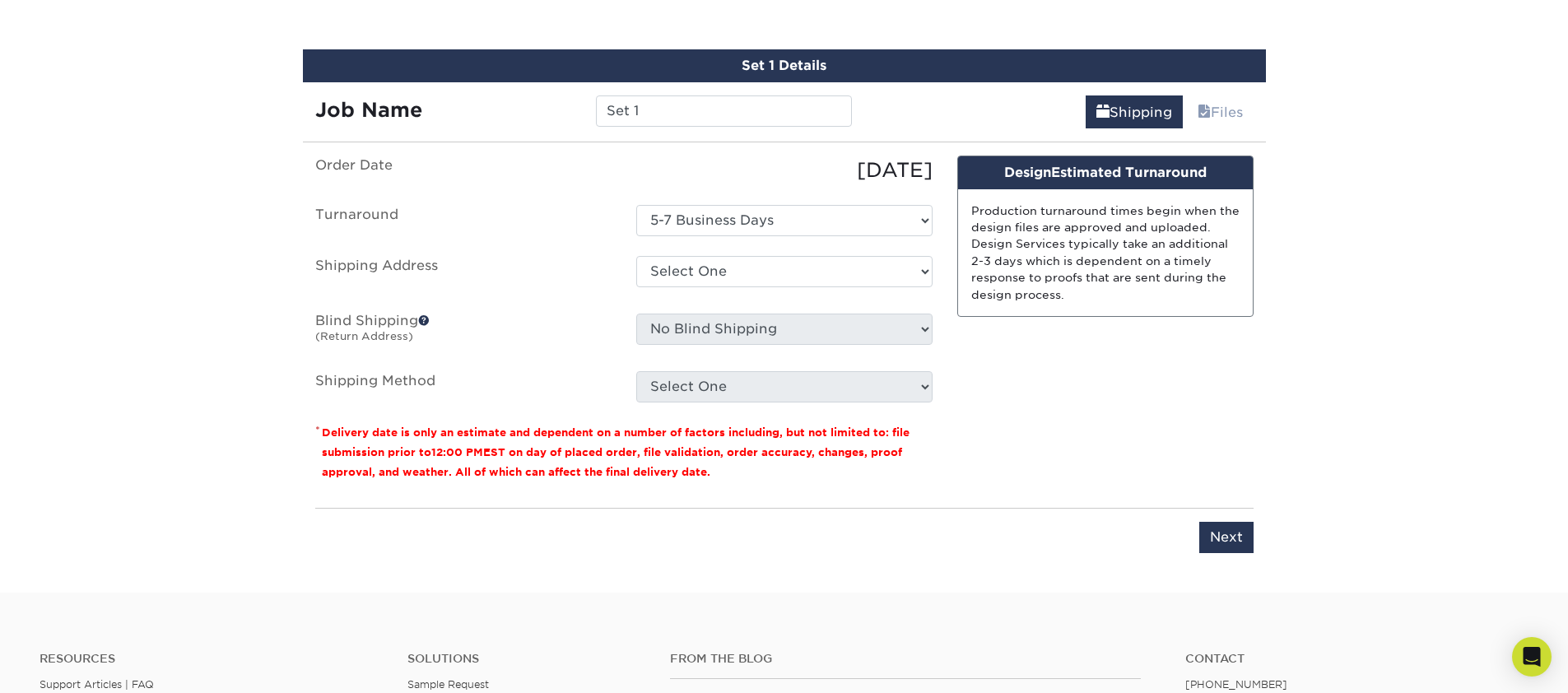
scroll to position [1104, 0]
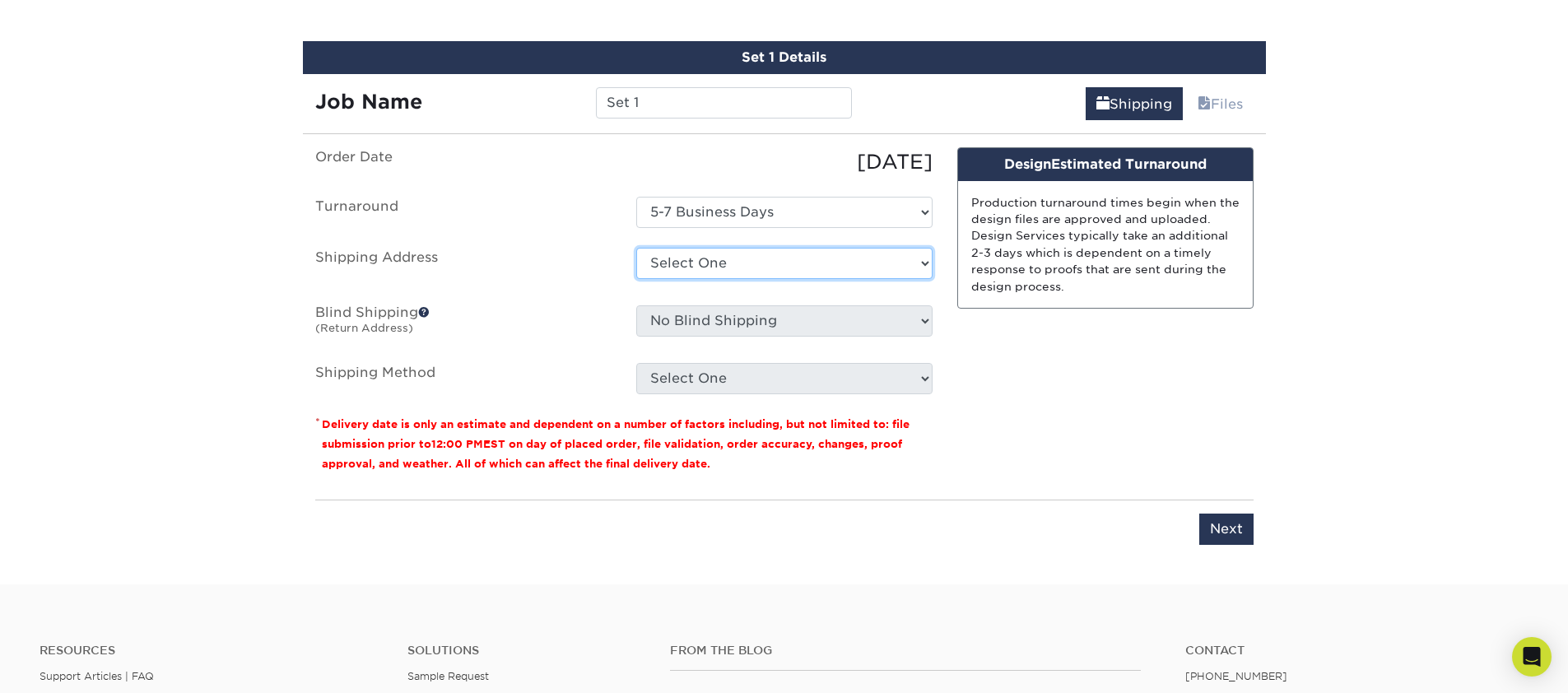
select select "newaddress"
click at [637, 248] on select "Select One + Add New Address - Login" at bounding box center [785, 263] width 297 height 32
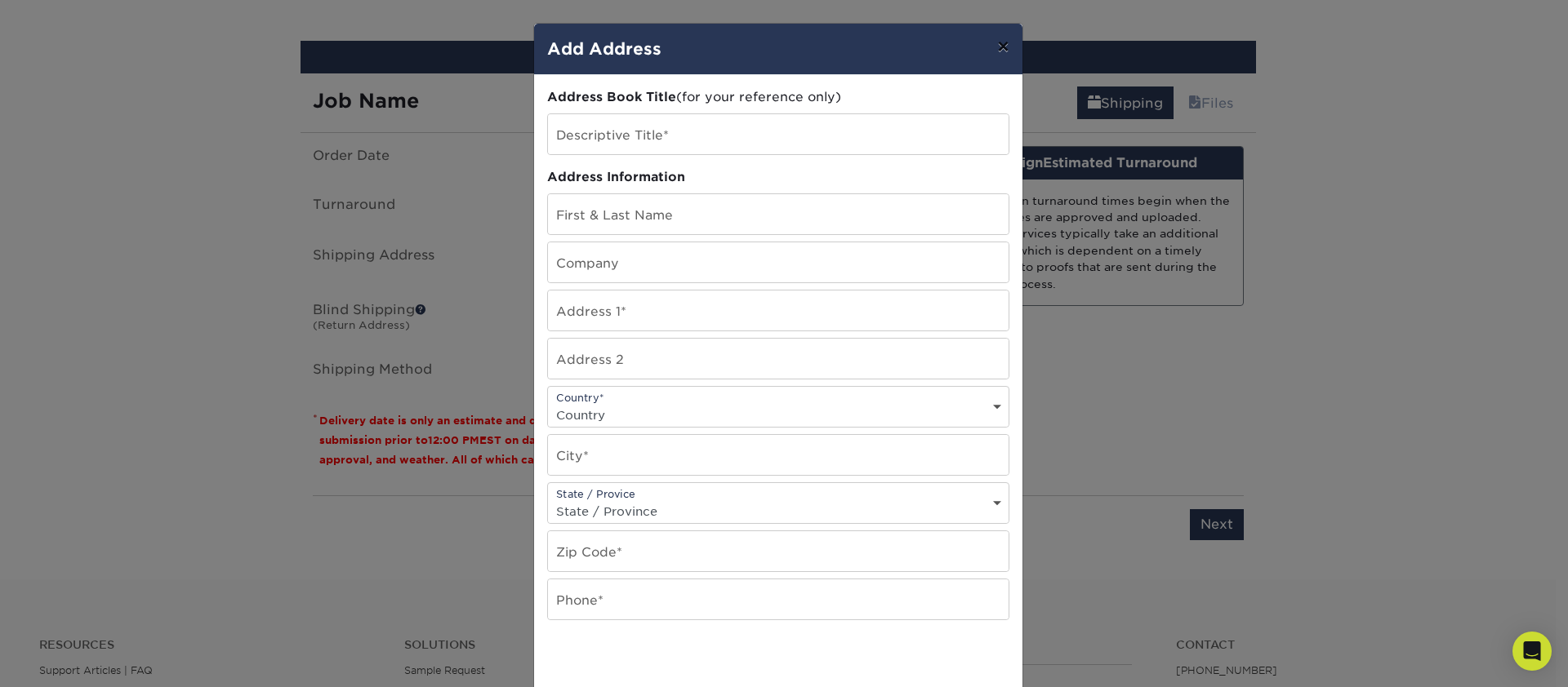
click at [997, 45] on button "×" at bounding box center [1003, 46] width 37 height 46
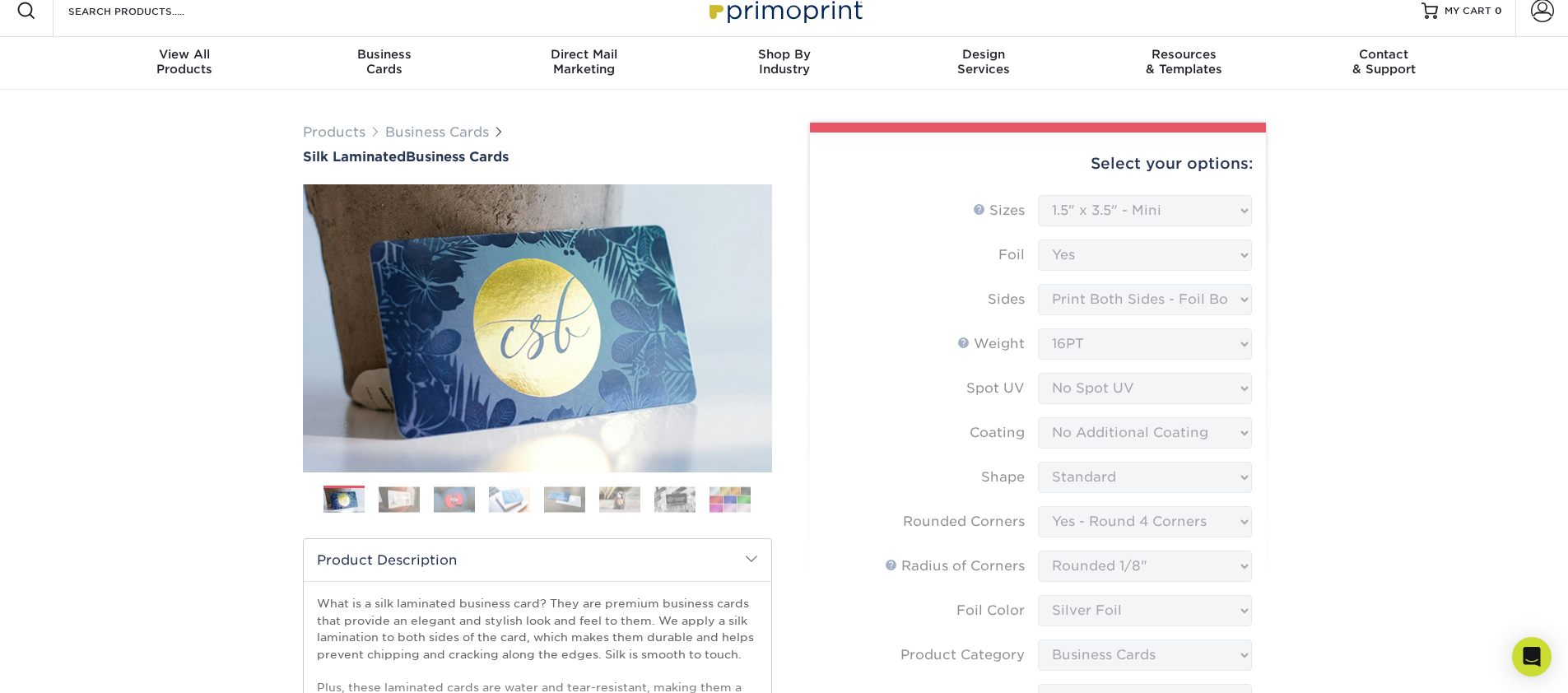
scroll to position [0, 0]
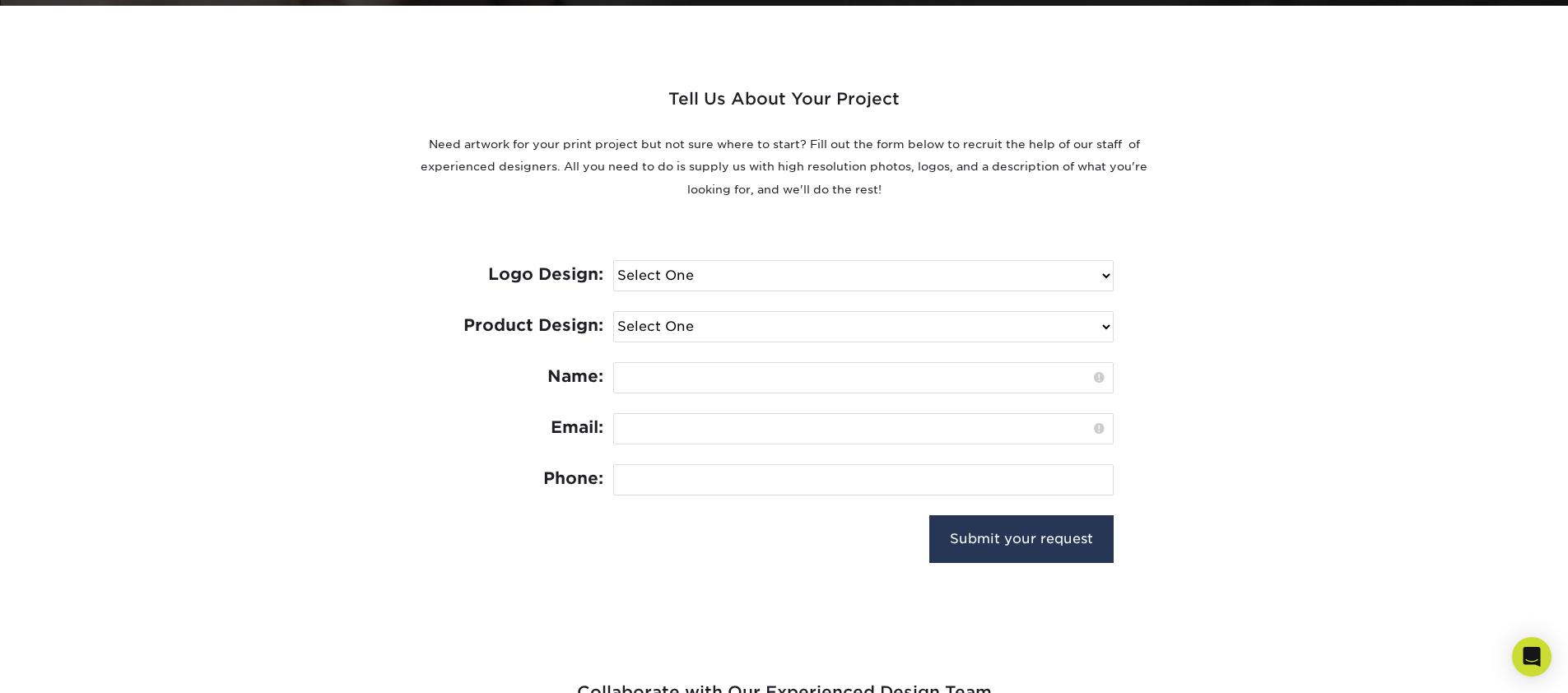
scroll to position [390, 0]
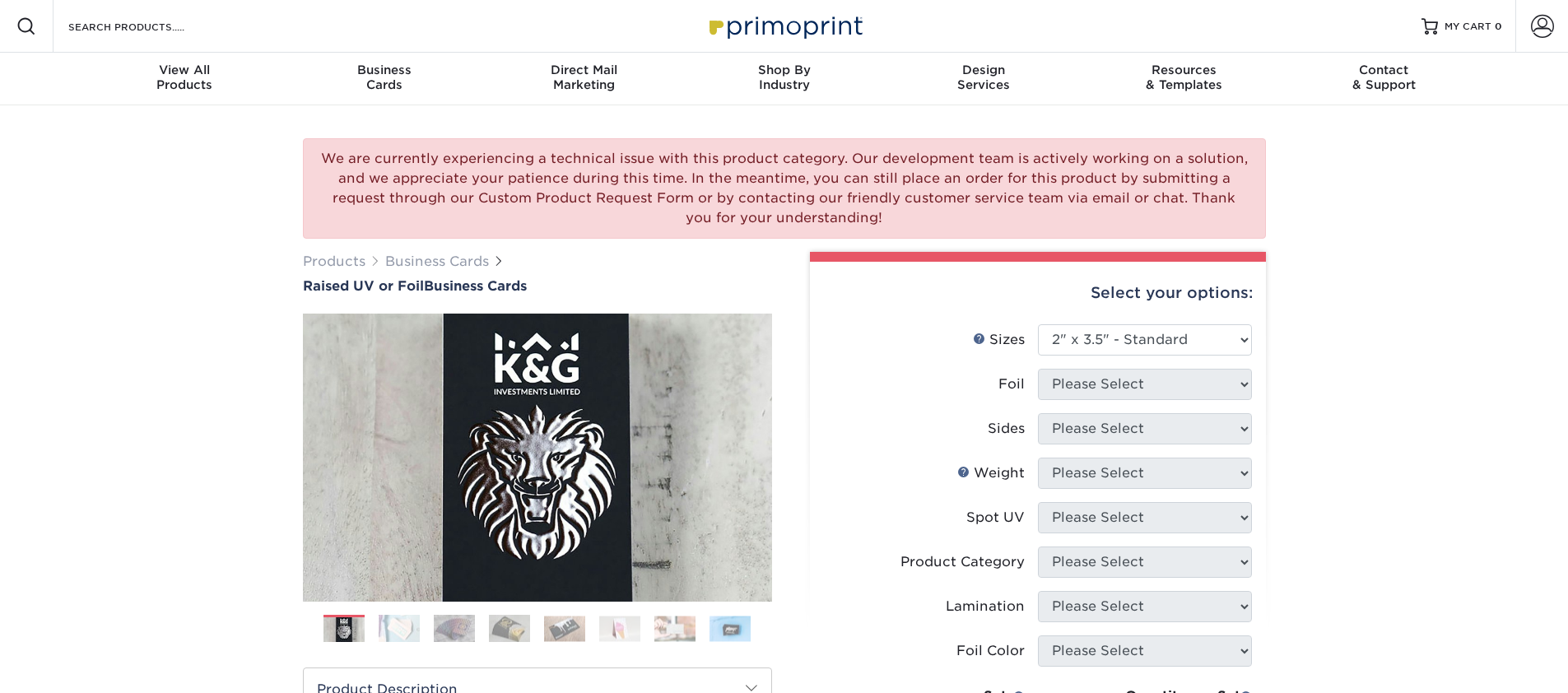
select select "2.00x3.50"
